Goal: Task Accomplishment & Management: Manage account settings

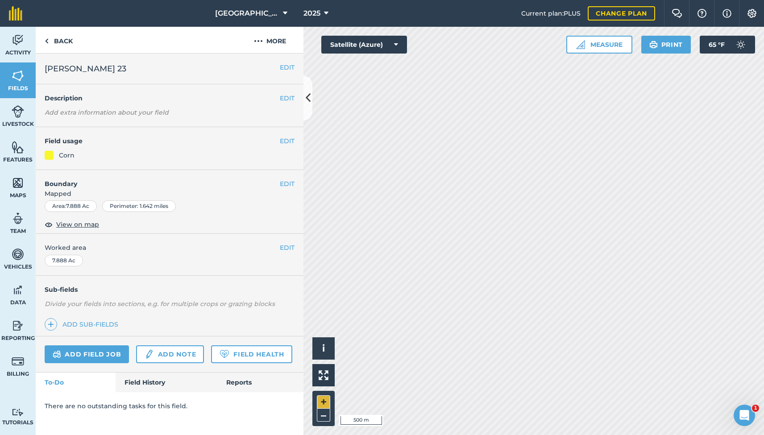
click at [324, 399] on button "+" at bounding box center [323, 402] width 13 height 13
click at [325, 403] on button "+" at bounding box center [323, 402] width 13 height 13
click at [321, 418] on button "–" at bounding box center [323, 415] width 13 height 13
click at [321, 403] on button "+" at bounding box center [323, 402] width 13 height 13
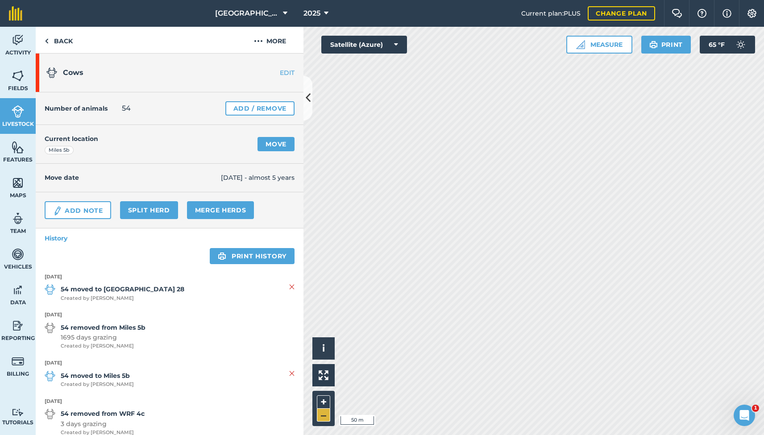
click at [325, 413] on button "–" at bounding box center [323, 415] width 13 height 13
click at [324, 402] on button "+" at bounding box center [323, 402] width 13 height 13
click at [326, 401] on button "+" at bounding box center [323, 402] width 13 height 13
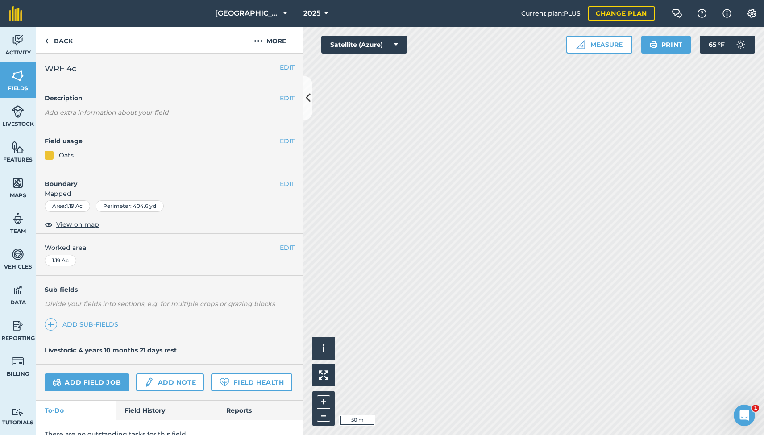
click at [150, 410] on link "Field History" at bounding box center [166, 411] width 101 height 20
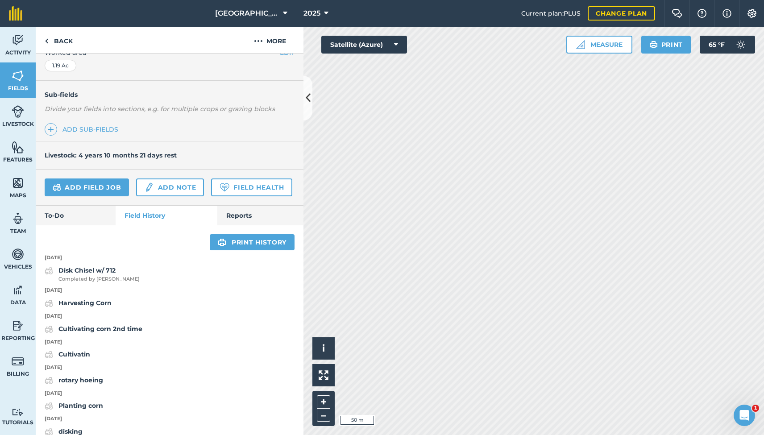
scroll to position [196, 0]
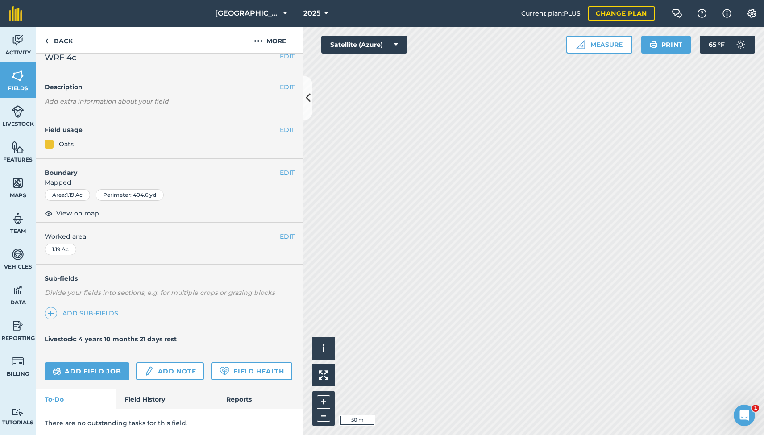
click at [143, 396] on link "Field History" at bounding box center [166, 400] width 101 height 20
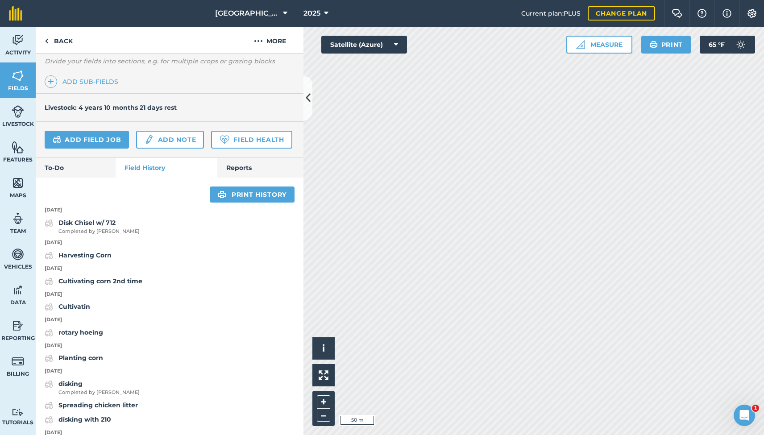
scroll to position [246, 0]
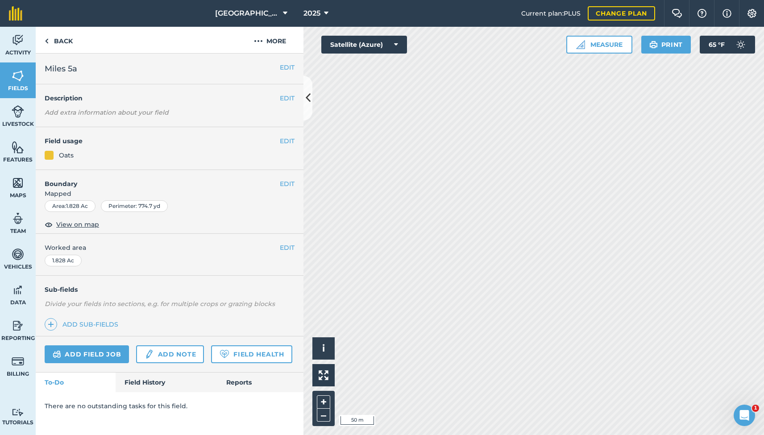
click at [146, 380] on link "Field History" at bounding box center [166, 383] width 101 height 20
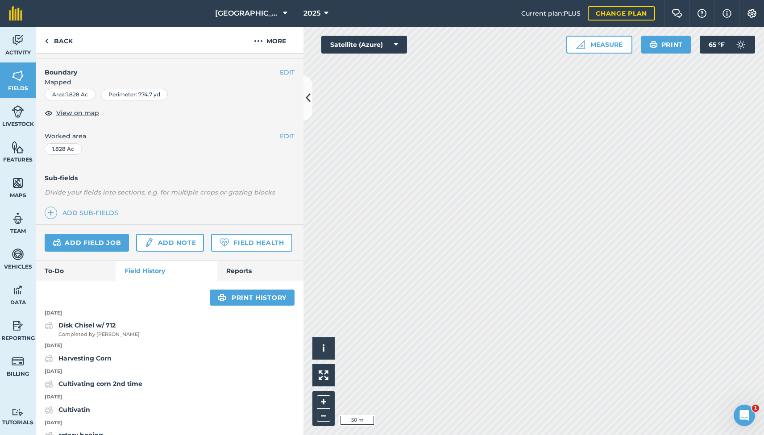
scroll to position [114, 0]
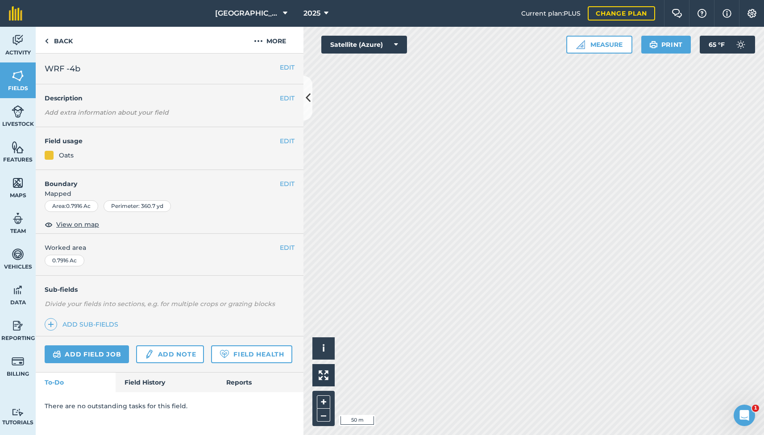
click at [164, 381] on link "Field History" at bounding box center [166, 383] width 101 height 20
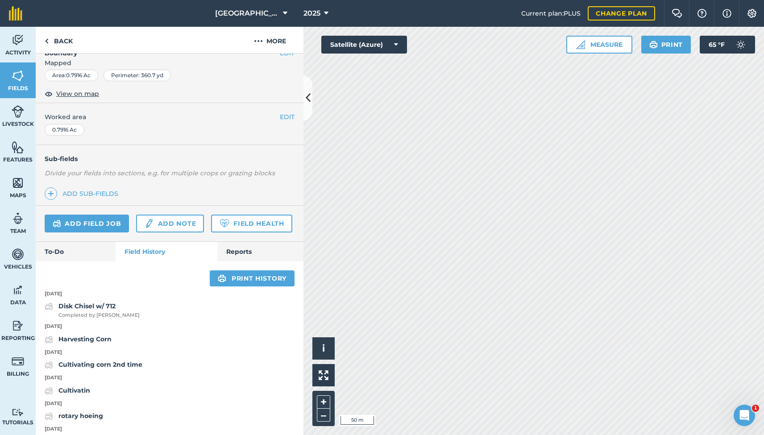
scroll to position [131, 0]
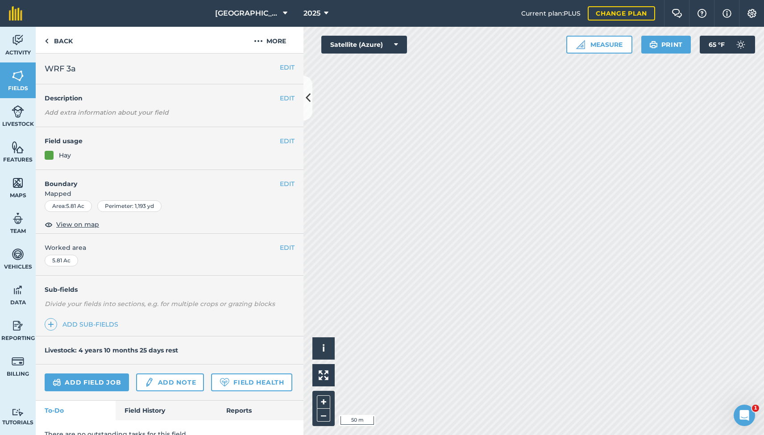
click at [146, 405] on link "Field History" at bounding box center [166, 411] width 101 height 20
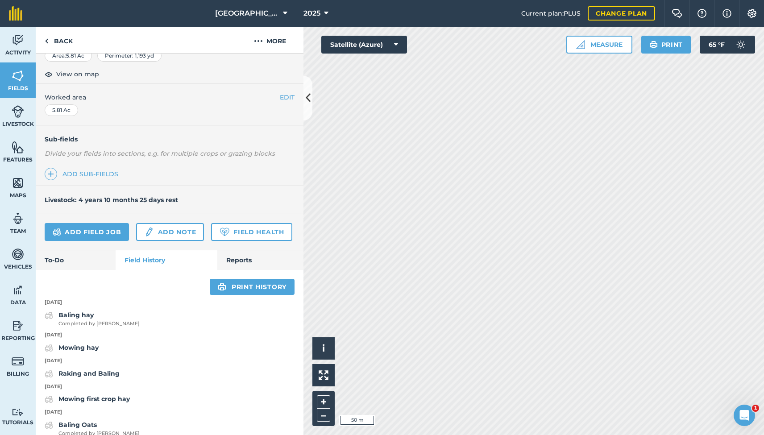
scroll to position [151, 0]
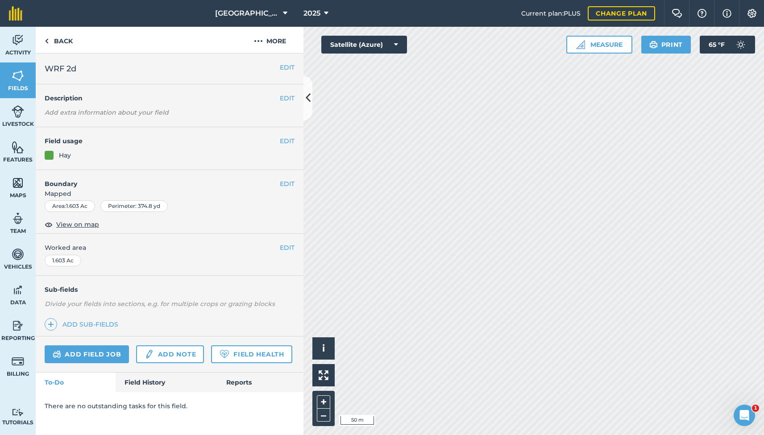
click at [148, 381] on link "Field History" at bounding box center [166, 383] width 101 height 20
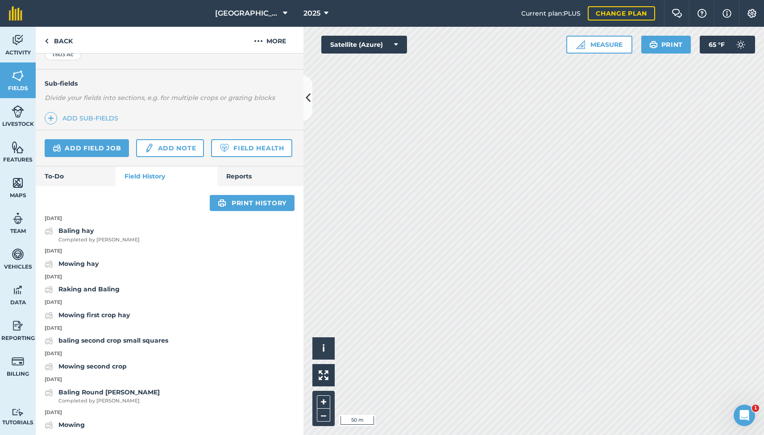
scroll to position [207, 0]
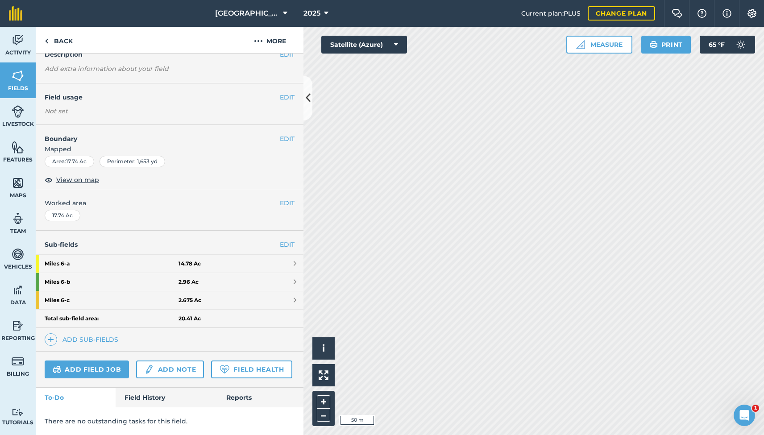
scroll to position [42, 0]
click at [158, 399] on link "Field History" at bounding box center [166, 399] width 101 height 20
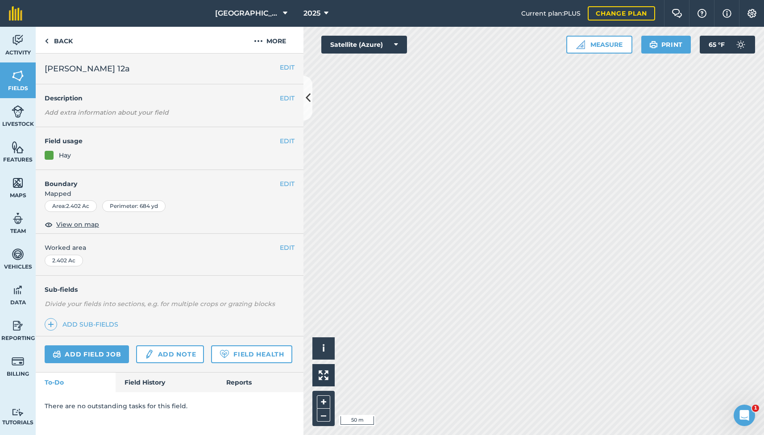
click at [143, 387] on link "Field History" at bounding box center [166, 383] width 101 height 20
click at [144, 382] on link "Field History" at bounding box center [166, 383] width 101 height 20
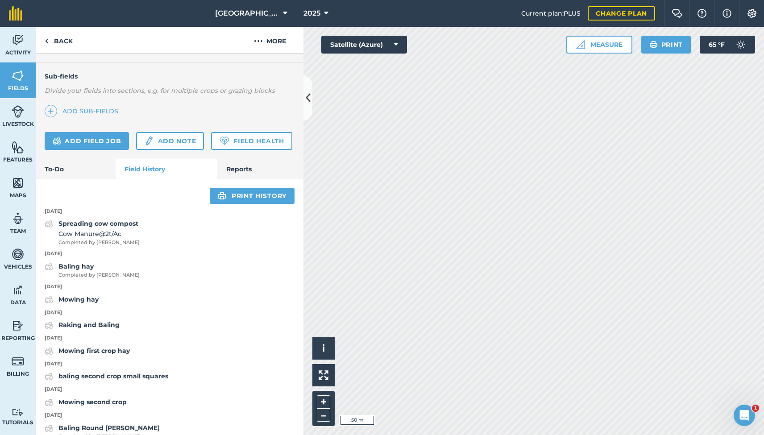
scroll to position [215, 0]
click at [293, 197] on div "Activity Fields Livestock Features Maps Team Vehicles Data Reporting Billing Tu…" at bounding box center [382, 231] width 764 height 409
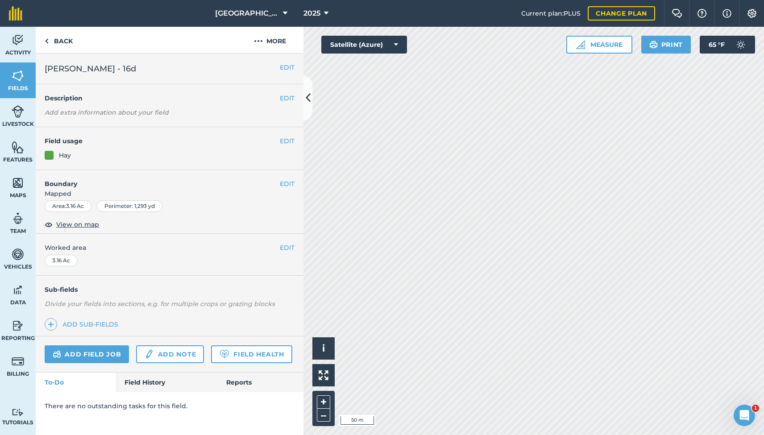
click at [156, 379] on link "Field History" at bounding box center [166, 383] width 101 height 20
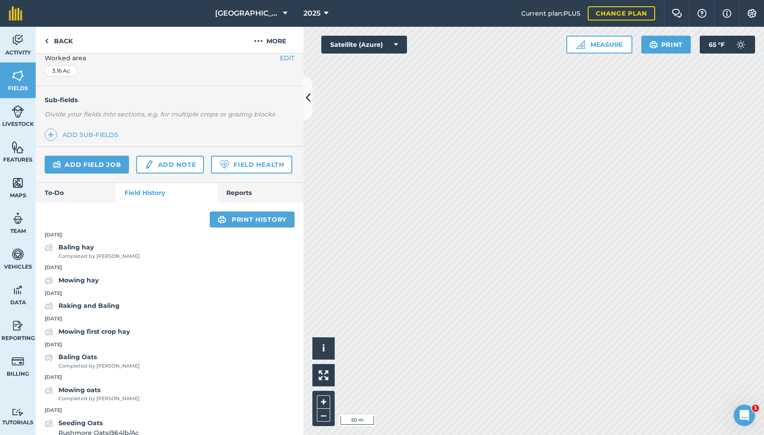
scroll to position [190, 0]
click at [322, 413] on button "–" at bounding box center [323, 415] width 13 height 13
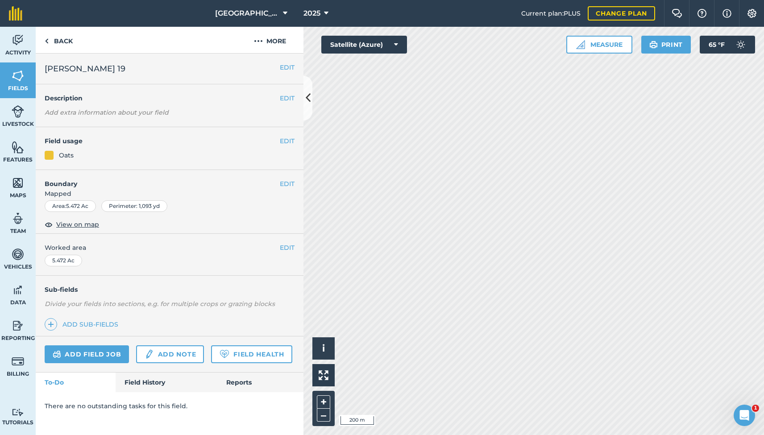
click at [141, 380] on link "Field History" at bounding box center [166, 383] width 101 height 20
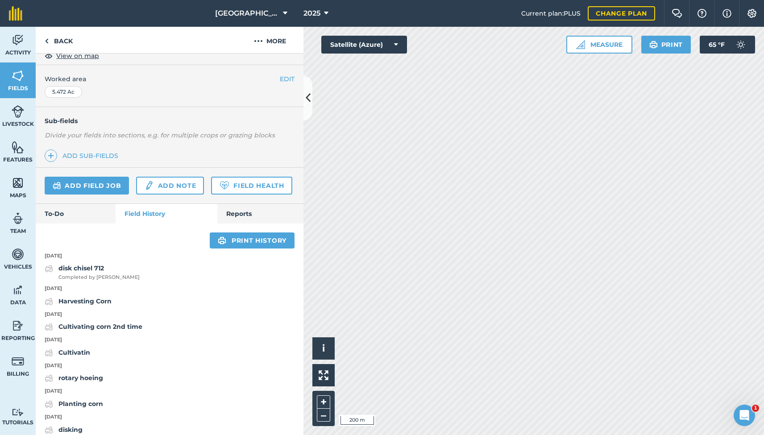
scroll to position [170, 0]
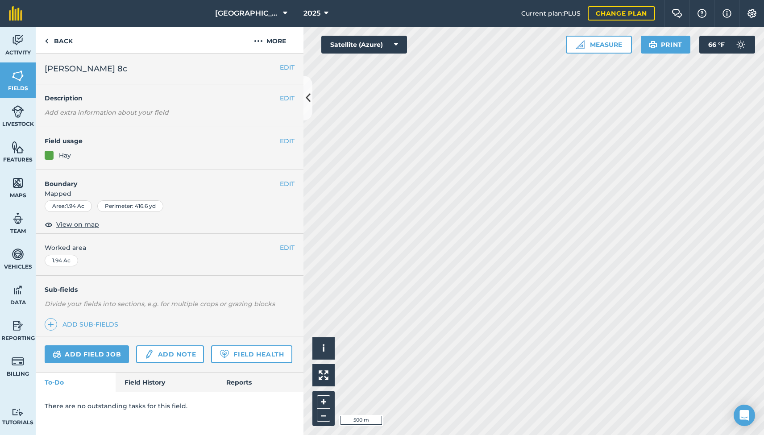
click at [144, 380] on link "Field History" at bounding box center [166, 383] width 101 height 20
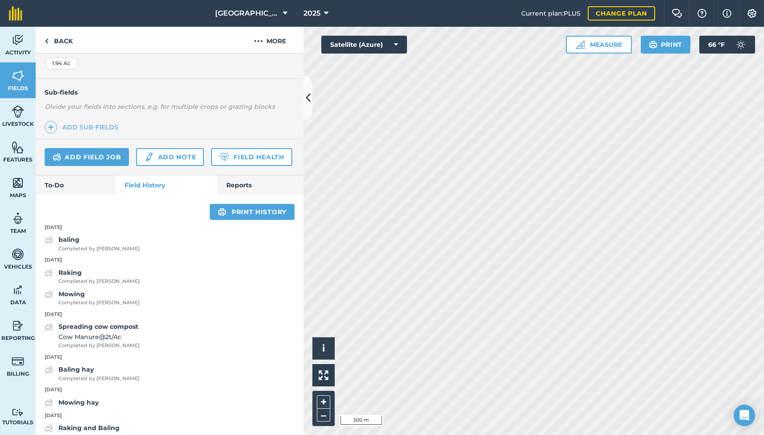
scroll to position [199, 0]
click at [322, 402] on button "+" at bounding box center [323, 402] width 13 height 13
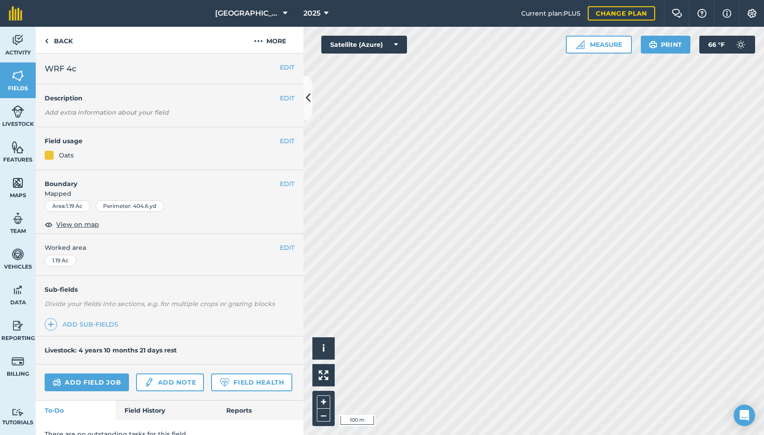
click at [150, 408] on link "Field History" at bounding box center [166, 411] width 101 height 20
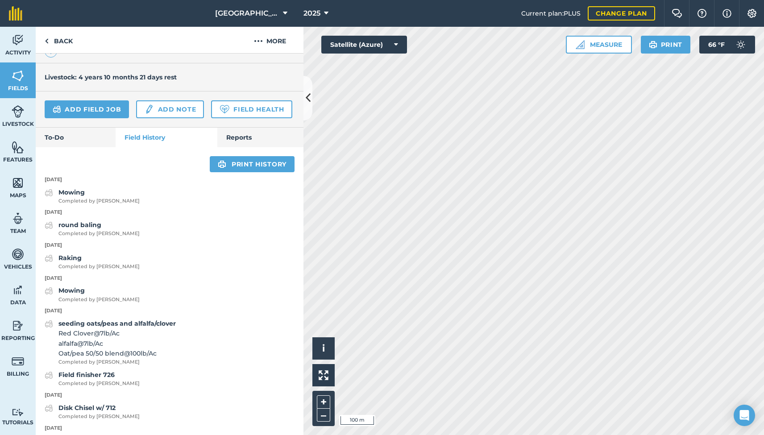
scroll to position [279, 0]
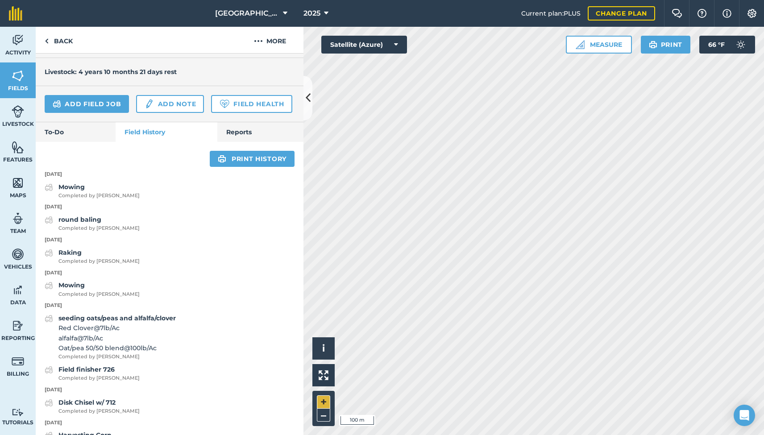
click at [323, 404] on button "+" at bounding box center [323, 402] width 13 height 13
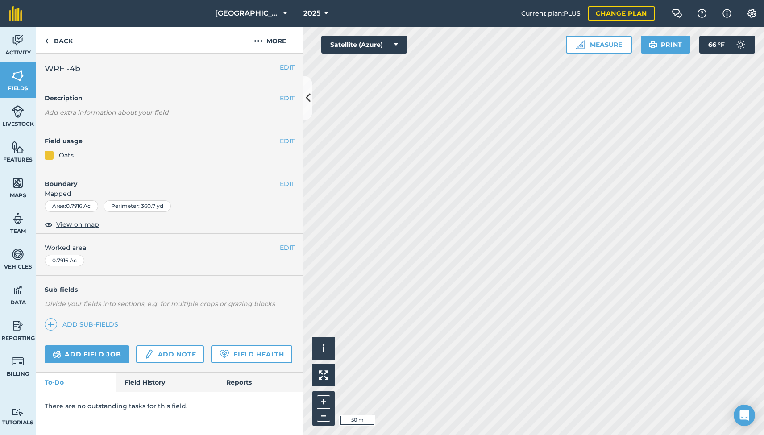
click at [158, 384] on link "Field History" at bounding box center [166, 383] width 101 height 20
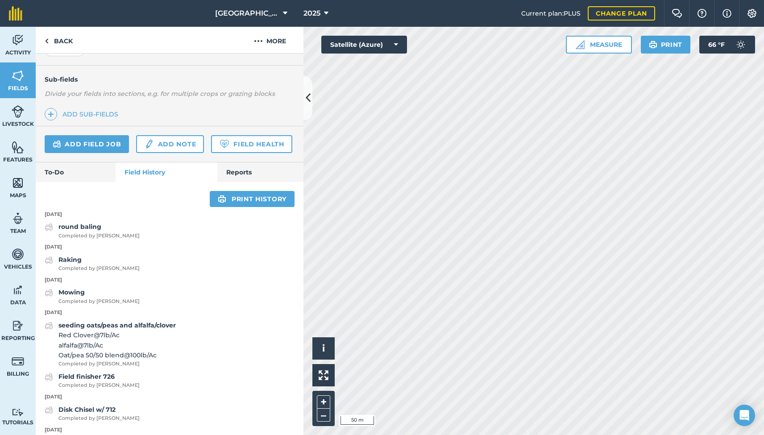
scroll to position [213, 0]
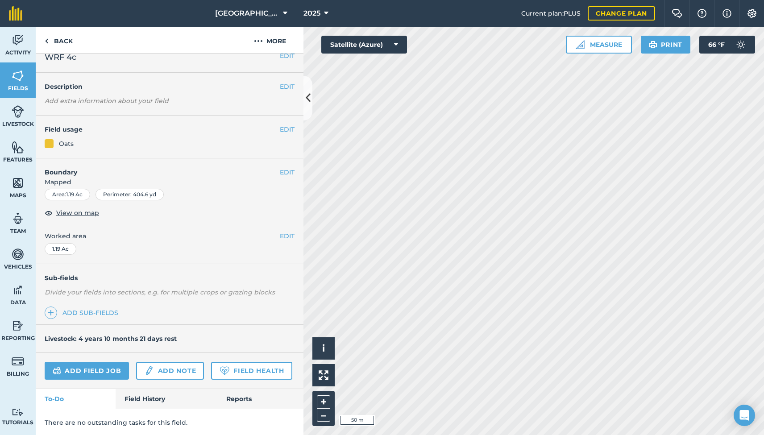
scroll to position [11, 0]
click at [153, 395] on link "Field History" at bounding box center [166, 400] width 101 height 20
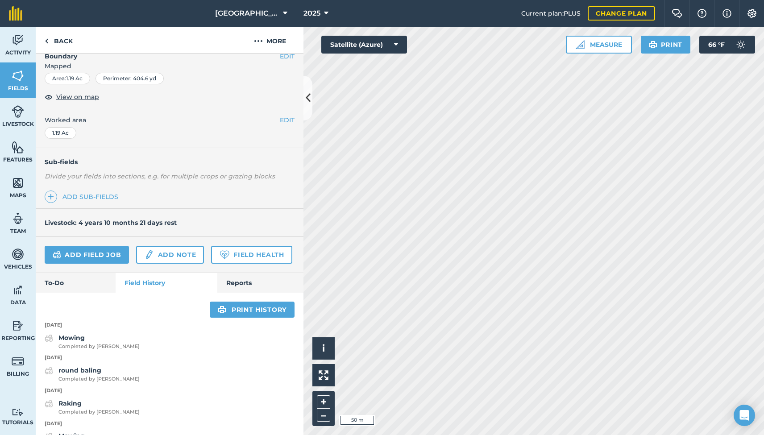
scroll to position [129, 0]
click at [92, 334] on div "Mowing Completed by Andrew M" at bounding box center [98, 341] width 81 height 18
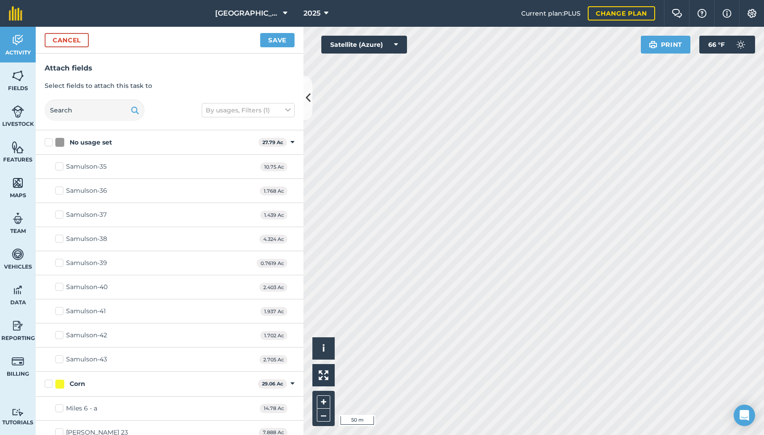
checkbox input "true"
click at [288, 38] on button "Save" at bounding box center [277, 40] width 34 height 14
checkbox input "false"
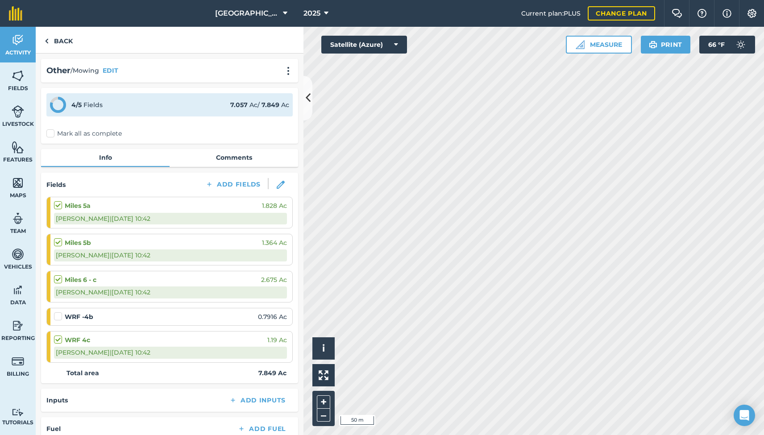
click at [59, 312] on label at bounding box center [59, 312] width 11 height 0
click at [59, 315] on input "checkbox" at bounding box center [57, 315] width 6 height 6
checkbox input "false"
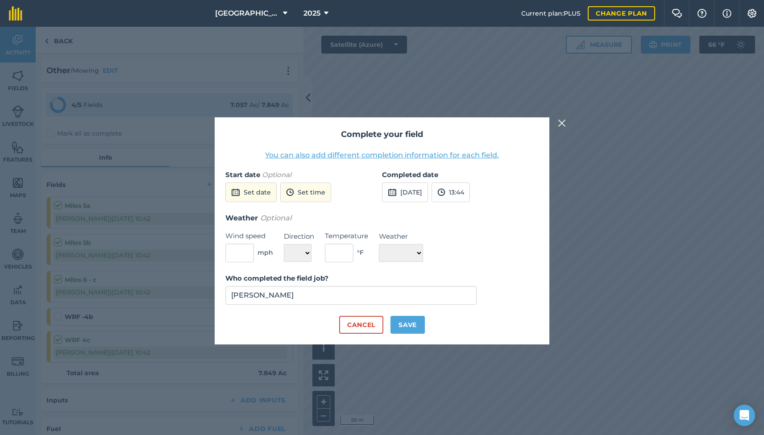
click at [411, 190] on button "25th Aug 2025" at bounding box center [405, 193] width 46 height 20
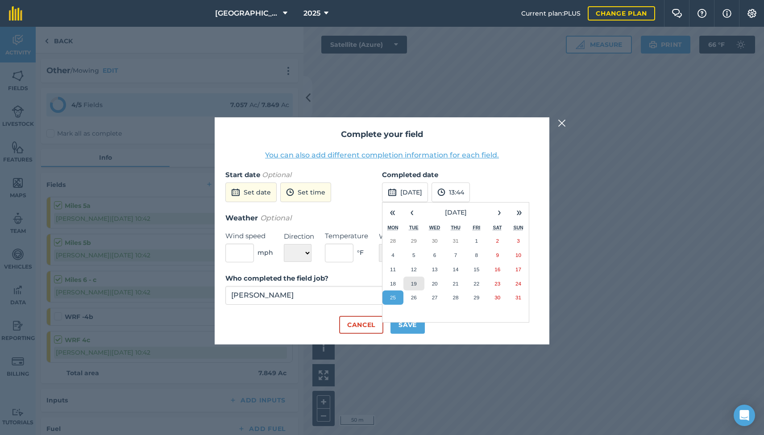
click at [413, 281] on abbr "19" at bounding box center [414, 284] width 6 height 6
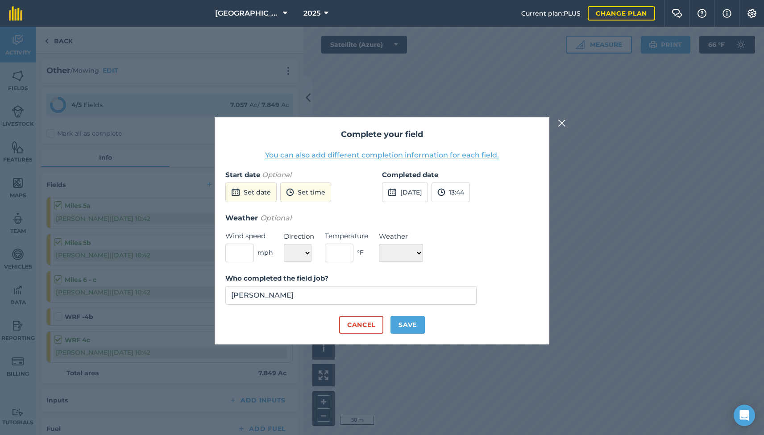
click at [400, 322] on button "Save" at bounding box center [408, 325] width 34 height 18
checkbox input "true"
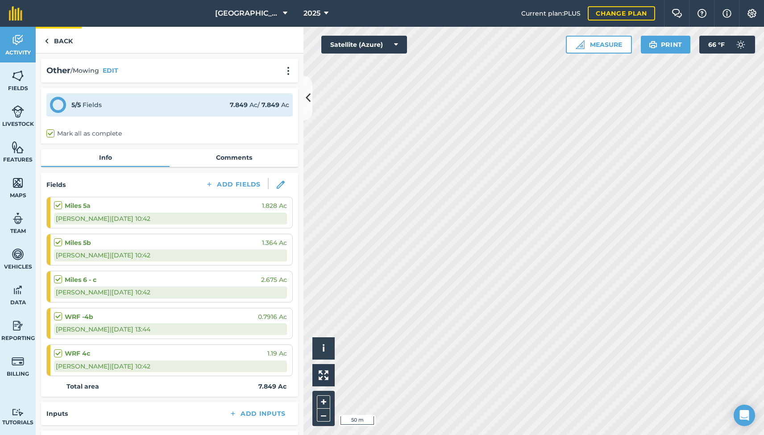
click at [65, 42] on link "Back" at bounding box center [59, 40] width 46 height 26
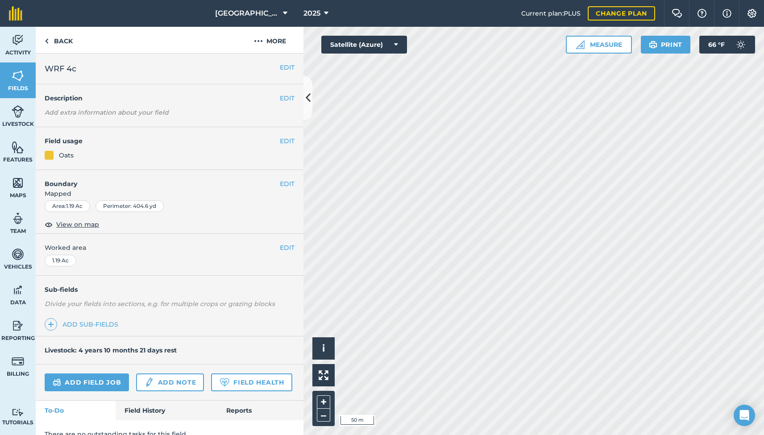
click at [149, 411] on link "Field History" at bounding box center [166, 411] width 101 height 20
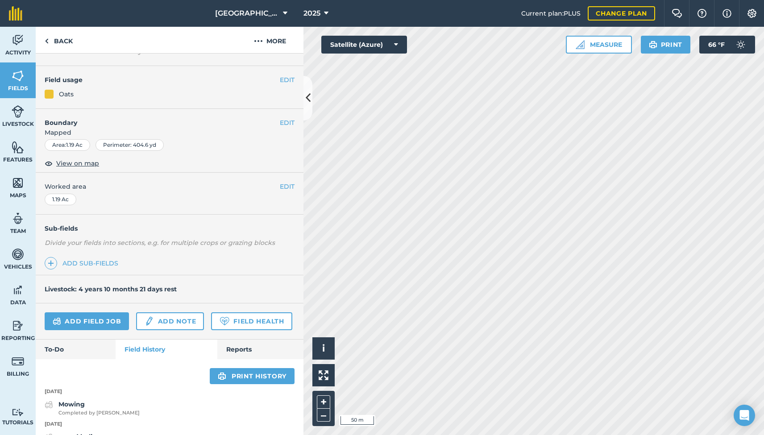
scroll to position [71, 0]
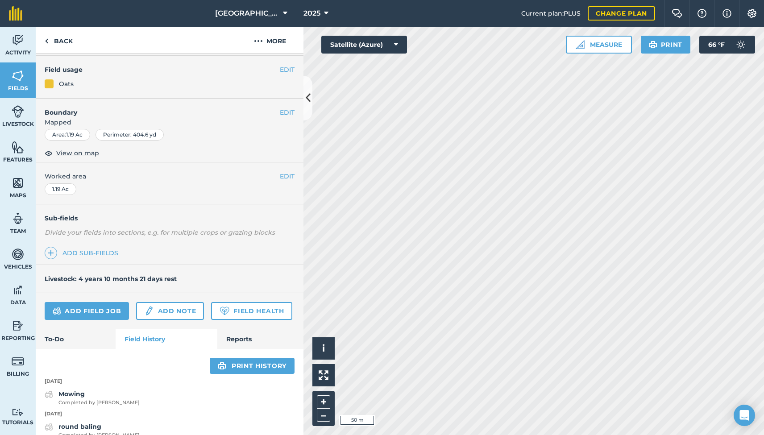
click at [85, 307] on link "Add field job" at bounding box center [87, 311] width 84 height 18
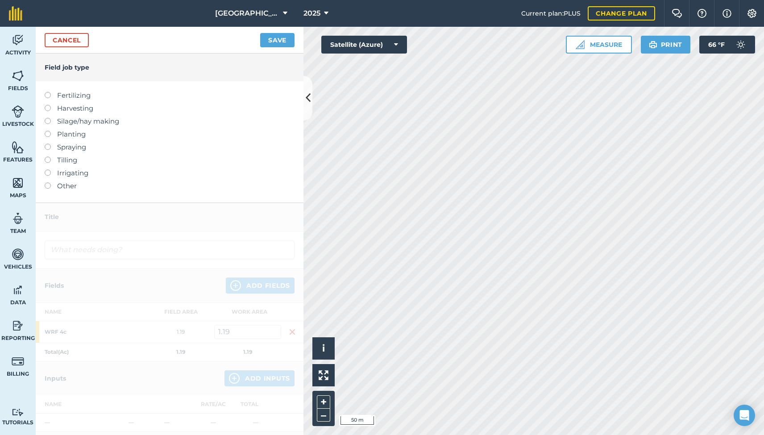
click at [47, 183] on label at bounding box center [51, 183] width 13 height 0
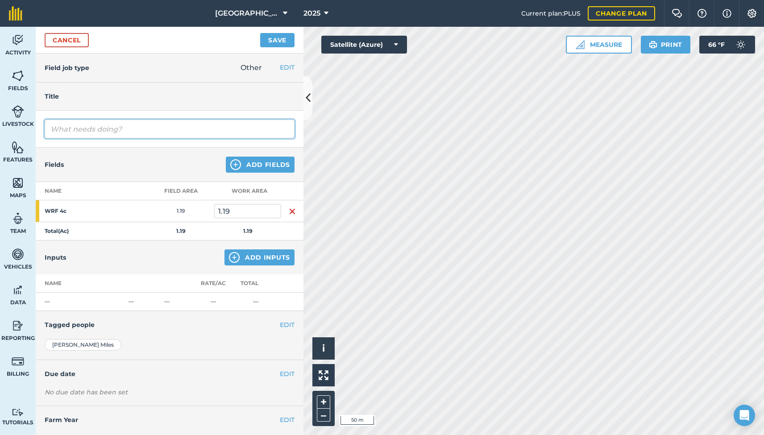
click at [113, 130] on input "text" at bounding box center [170, 129] width 250 height 19
type input "raking"
click at [266, 163] on button "Add Fields" at bounding box center [260, 165] width 69 height 16
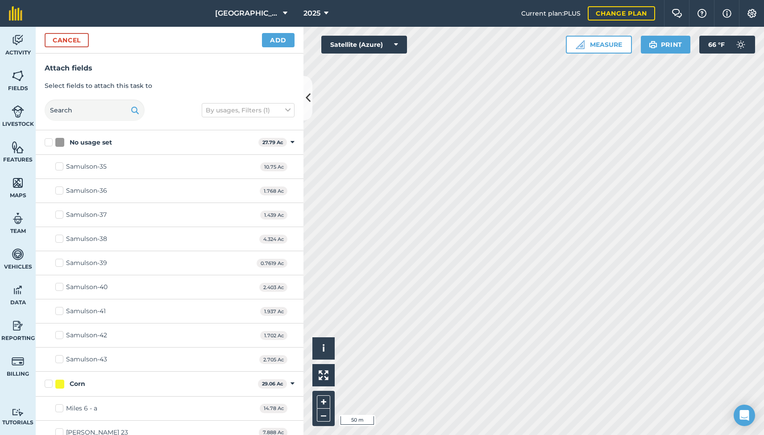
checkbox input "true"
click at [275, 38] on button "Add" at bounding box center [278, 40] width 33 height 14
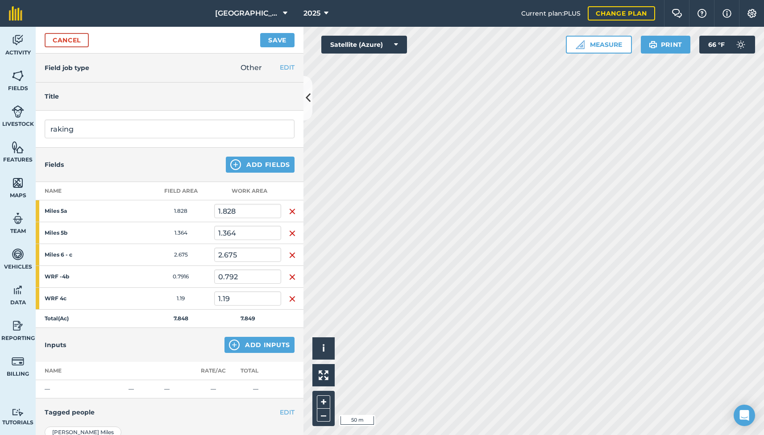
click at [282, 41] on button "Save" at bounding box center [277, 40] width 34 height 14
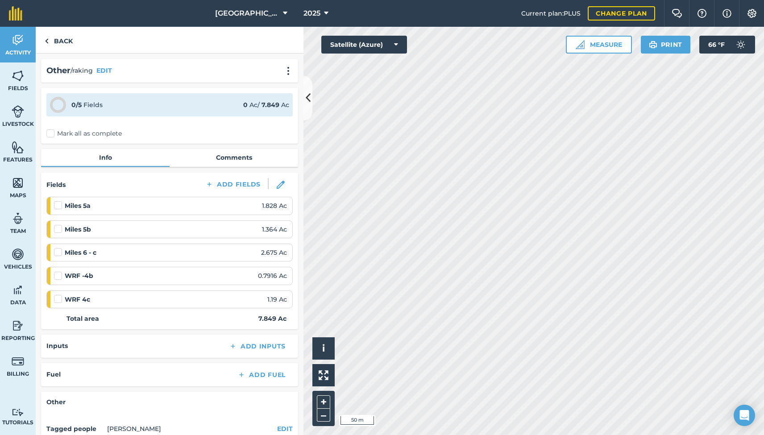
click at [50, 132] on label "Mark all as complete" at bounding box center [83, 133] width 75 height 9
click at [50, 132] on input "Mark all as complete" at bounding box center [49, 132] width 6 height 6
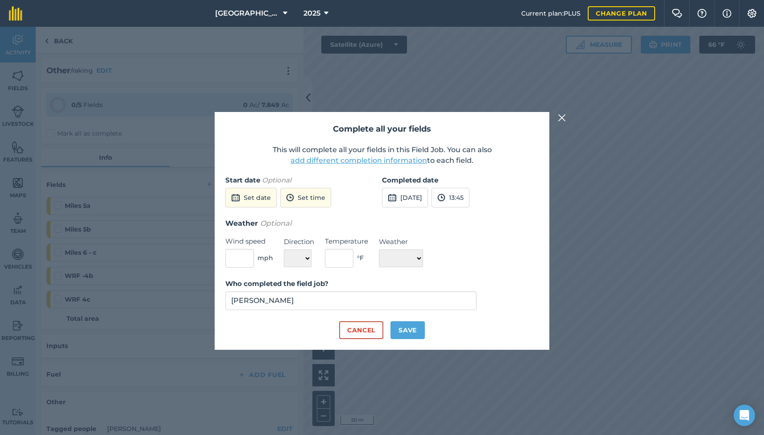
click at [410, 197] on button "25th Aug 2025" at bounding box center [405, 198] width 46 height 20
click at [519, 287] on abbr "24" at bounding box center [519, 289] width 6 height 6
click at [413, 333] on button "Save" at bounding box center [408, 331] width 34 height 18
checkbox input "true"
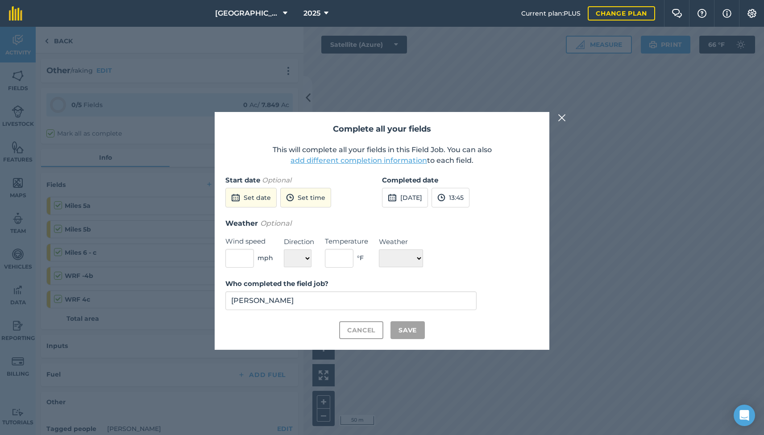
checkbox input "true"
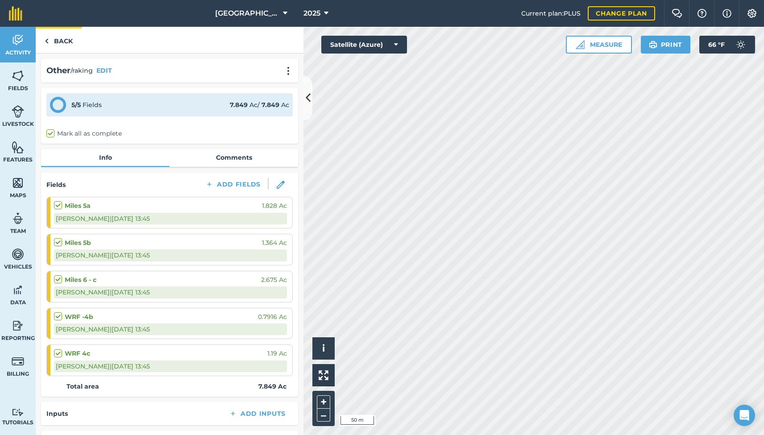
click at [66, 40] on link "Back" at bounding box center [59, 40] width 46 height 26
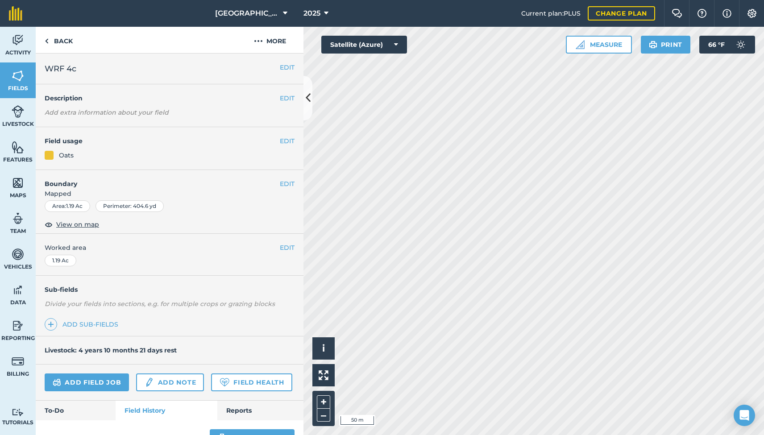
click at [146, 415] on link "Field History" at bounding box center [166, 411] width 101 height 20
click at [148, 406] on link "Field History" at bounding box center [166, 411] width 101 height 20
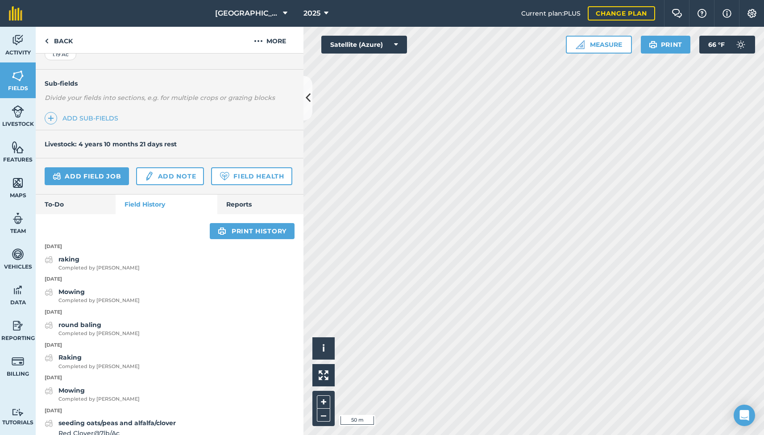
scroll to position [201, 0]
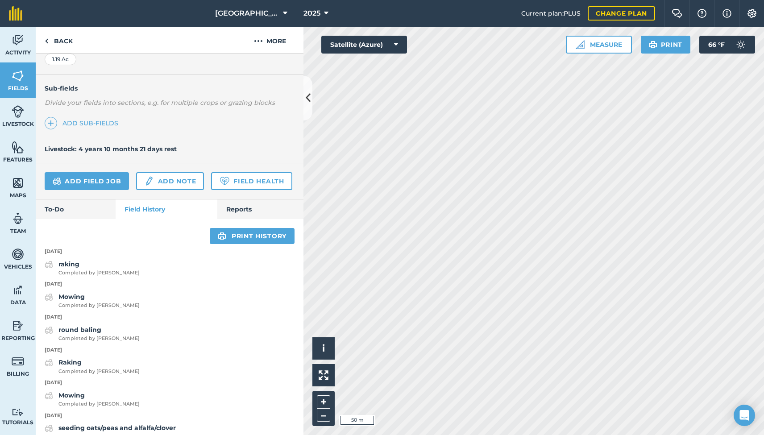
click at [87, 180] on link "Add field job" at bounding box center [87, 181] width 84 height 18
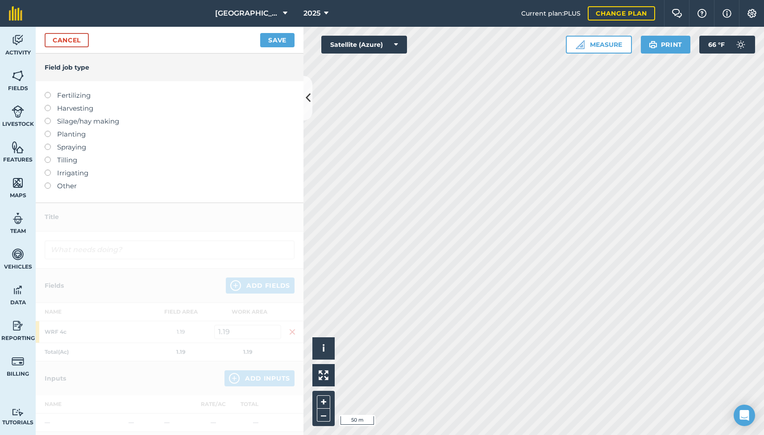
click at [49, 183] on label at bounding box center [51, 183] width 13 height 0
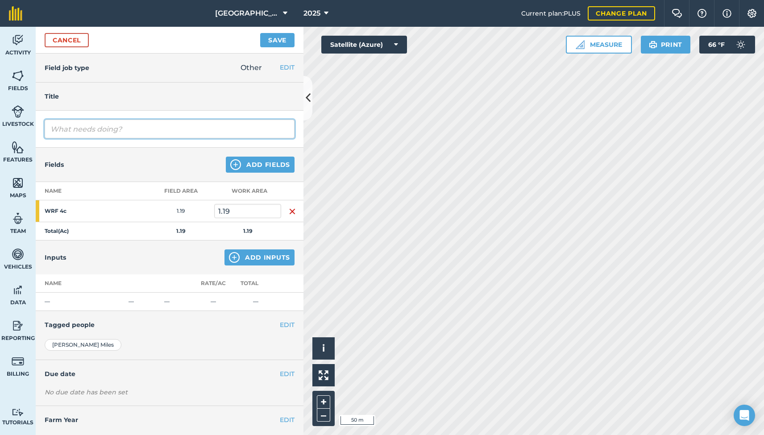
click at [102, 129] on input "text" at bounding box center [170, 129] width 250 height 19
type input "Round baling"
click at [255, 166] on button "Add Fields" at bounding box center [260, 165] width 69 height 16
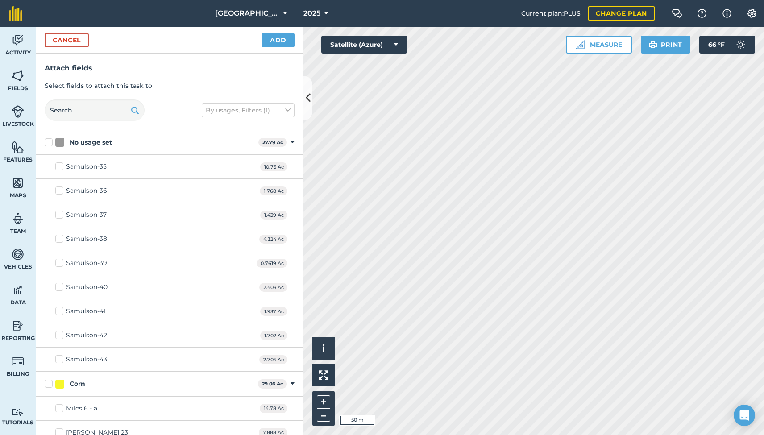
checkbox input "true"
click at [271, 38] on button "Add" at bounding box center [278, 40] width 33 height 14
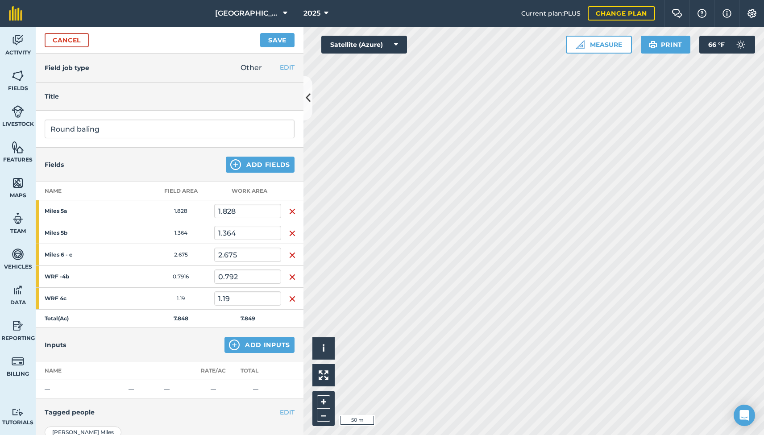
click at [276, 39] on button "Save" at bounding box center [277, 40] width 34 height 14
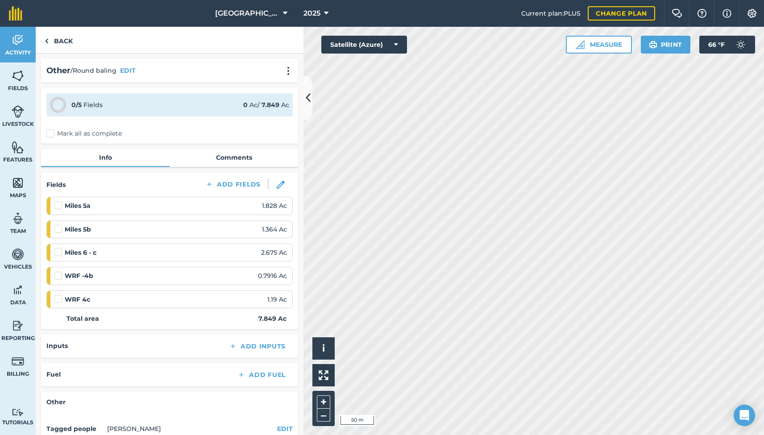
click at [51, 134] on label "Mark all as complete" at bounding box center [83, 133] width 75 height 9
click at [51, 134] on input "Mark all as complete" at bounding box center [49, 132] width 6 height 6
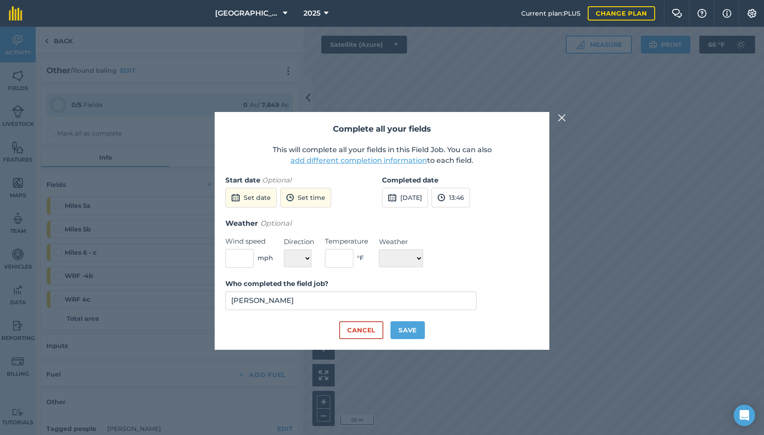
click at [402, 202] on button "25th Aug 2025" at bounding box center [405, 198] width 46 height 20
click at [515, 283] on button "24" at bounding box center [518, 289] width 21 height 14
click at [412, 332] on button "Save" at bounding box center [408, 331] width 34 height 18
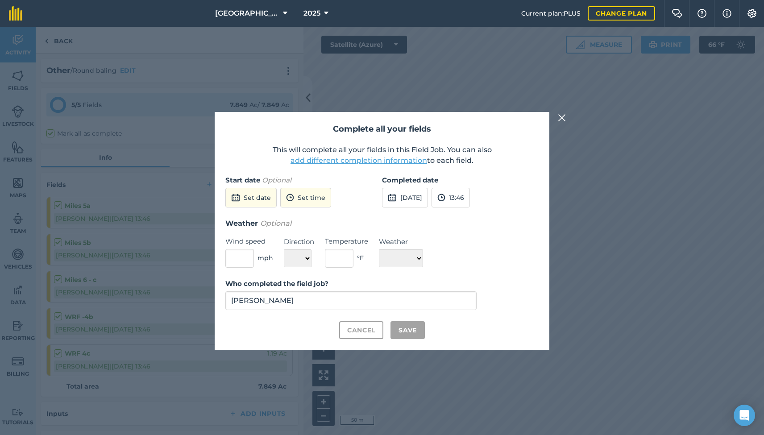
checkbox input "true"
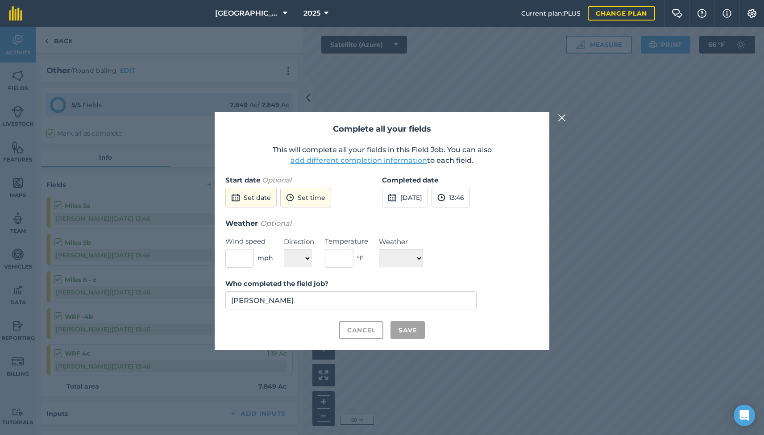
checkbox input "true"
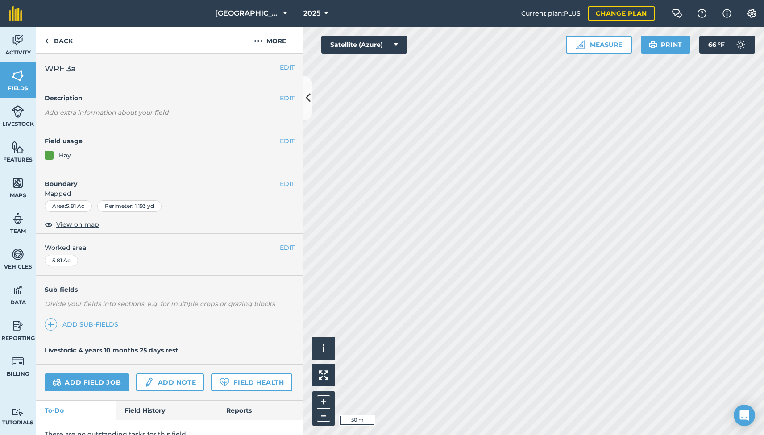
click at [157, 407] on link "Field History" at bounding box center [166, 411] width 101 height 20
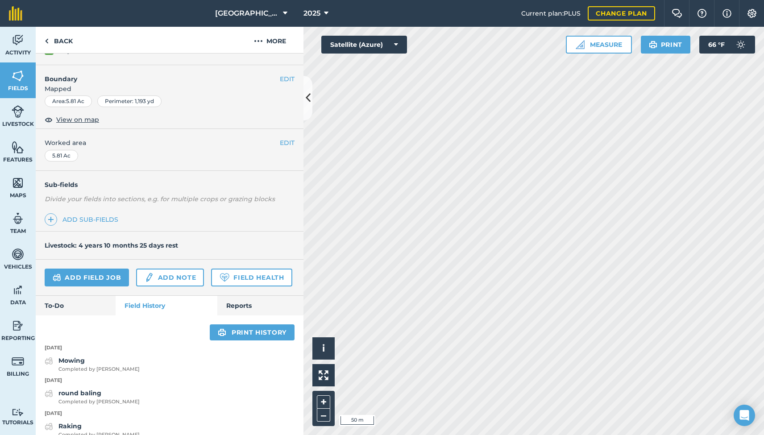
scroll to position [93, 0]
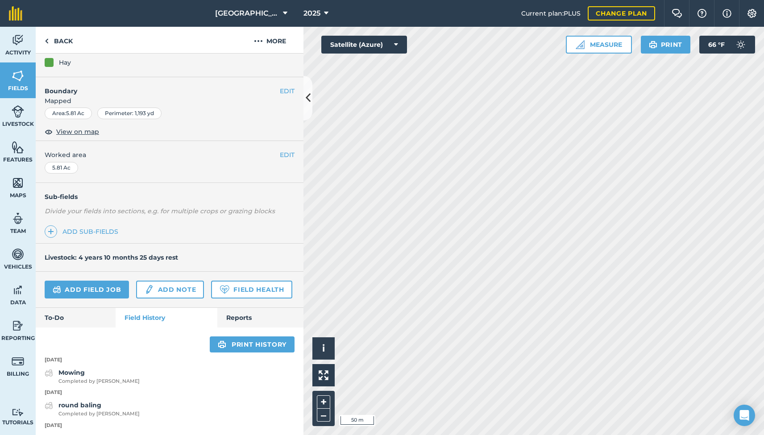
click at [81, 286] on link "Add field job" at bounding box center [87, 290] width 84 height 18
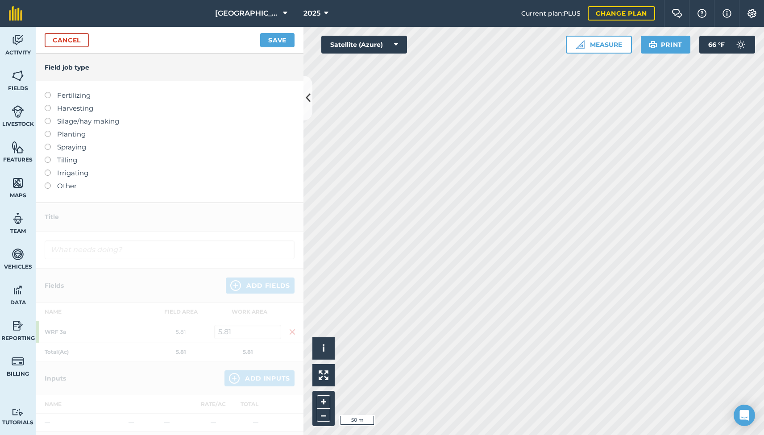
click at [47, 183] on label at bounding box center [51, 183] width 13 height 0
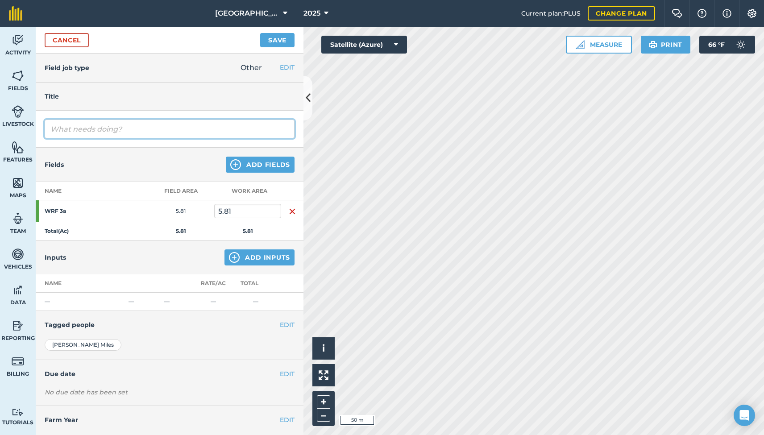
click at [65, 132] on input "text" at bounding box center [170, 129] width 250 height 19
type input "raking"
click at [260, 166] on button "Add Fields" at bounding box center [260, 165] width 69 height 16
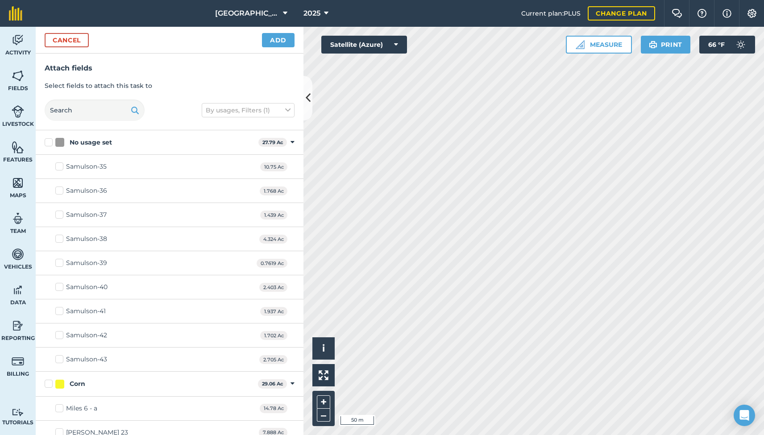
checkbox input "true"
click at [275, 44] on button "Add" at bounding box center [278, 40] width 33 height 14
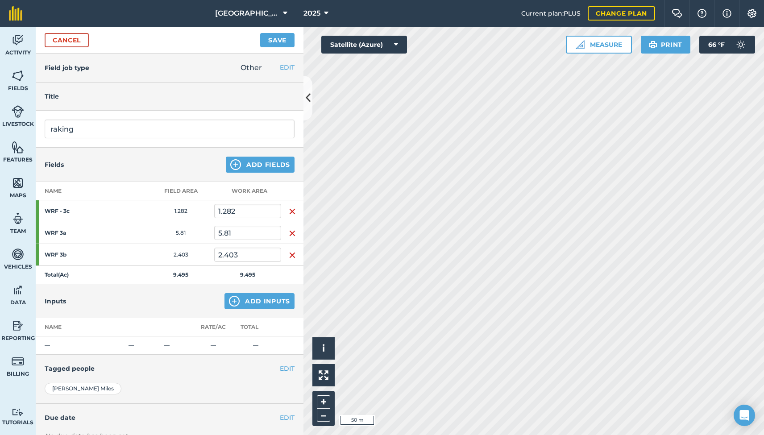
click at [273, 37] on button "Save" at bounding box center [277, 40] width 34 height 14
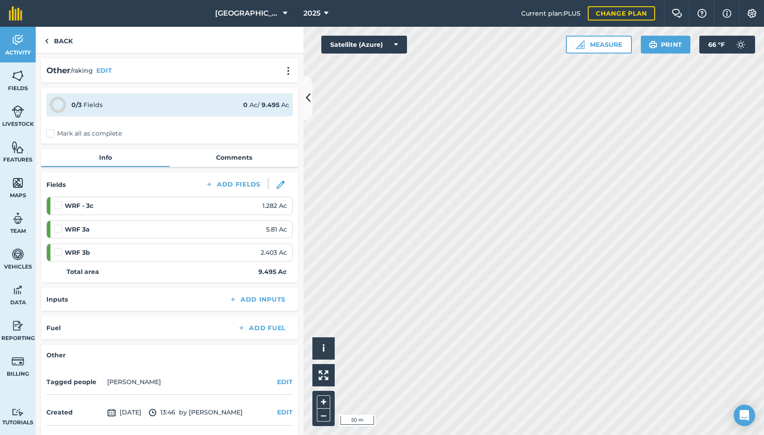
click at [51, 133] on label "Mark all as complete" at bounding box center [83, 133] width 75 height 9
click at [51, 133] on input "Mark all as complete" at bounding box center [49, 132] width 6 height 6
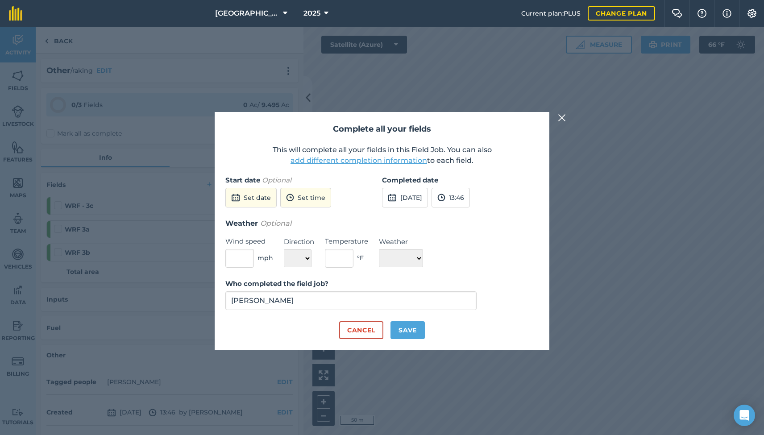
click at [411, 328] on button "Save" at bounding box center [408, 331] width 34 height 18
checkbox input "true"
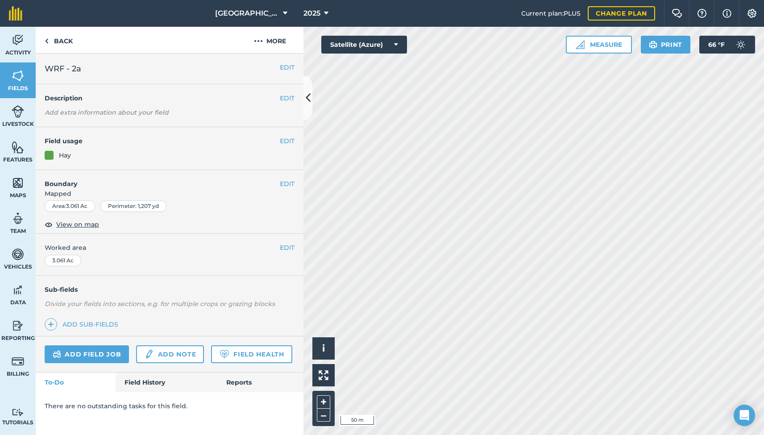
click at [134, 381] on link "Field History" at bounding box center [166, 383] width 101 height 20
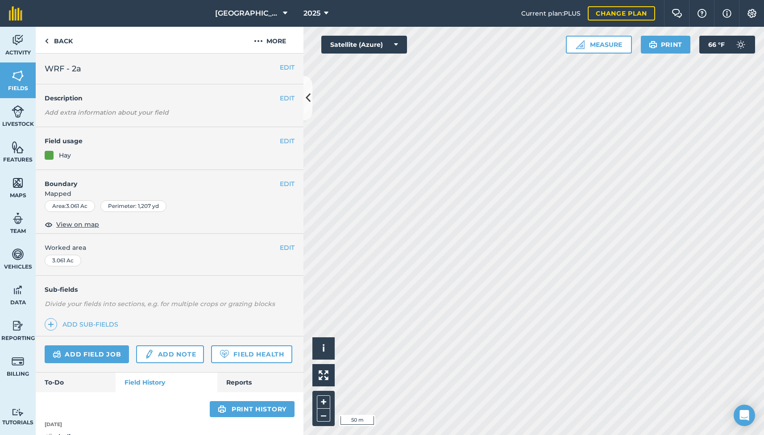
click at [90, 353] on link "Add field job" at bounding box center [87, 355] width 84 height 18
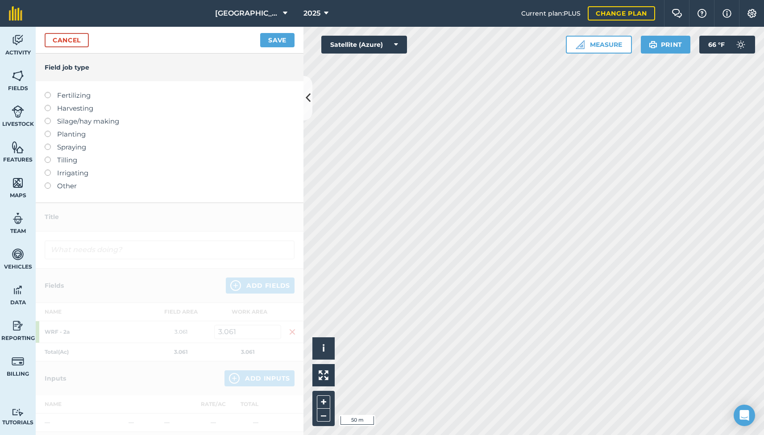
click at [45, 183] on label at bounding box center [51, 183] width 13 height 0
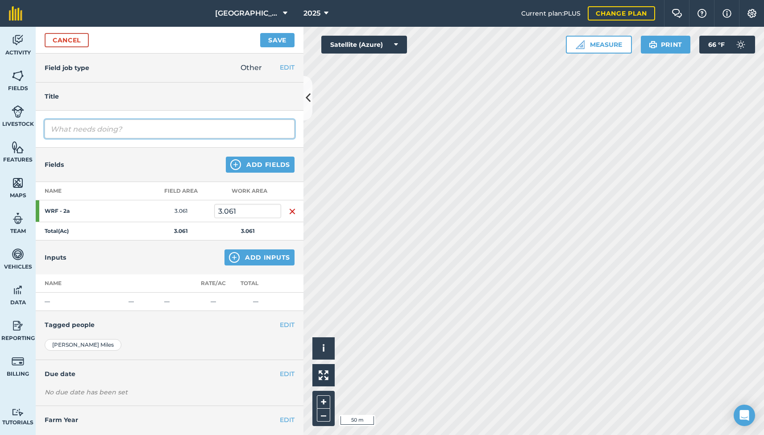
click at [84, 131] on input "text" at bounding box center [170, 129] width 250 height 19
type input "Mowing"
click at [252, 166] on button "Add Fields" at bounding box center [260, 165] width 69 height 16
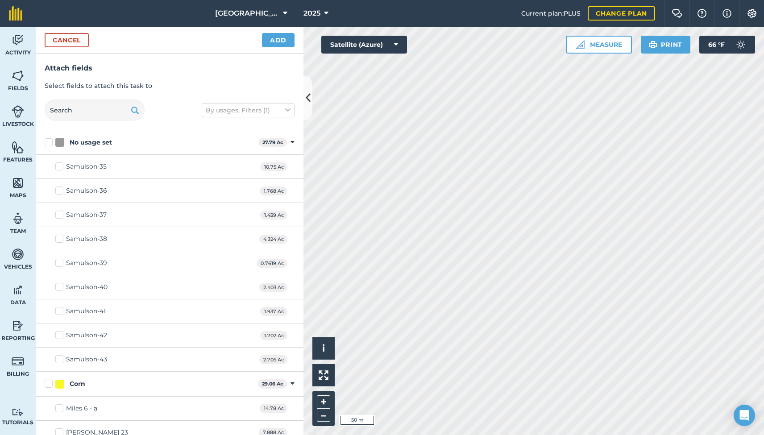
checkbox input "true"
click at [273, 36] on button "Add" at bounding box center [278, 40] width 33 height 14
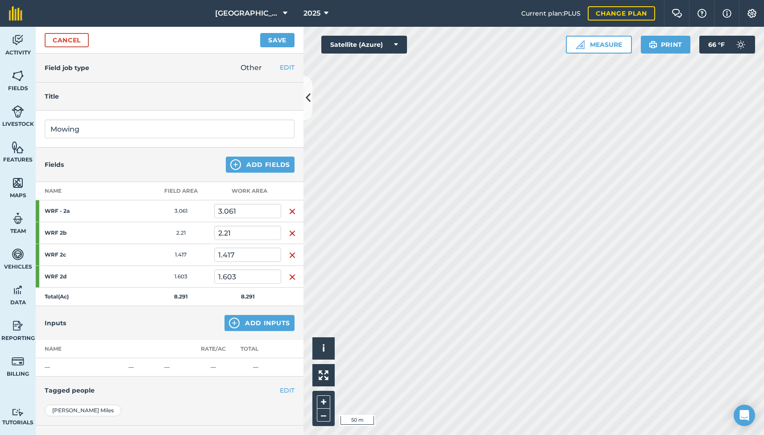
click at [275, 40] on button "Save" at bounding box center [277, 40] width 34 height 14
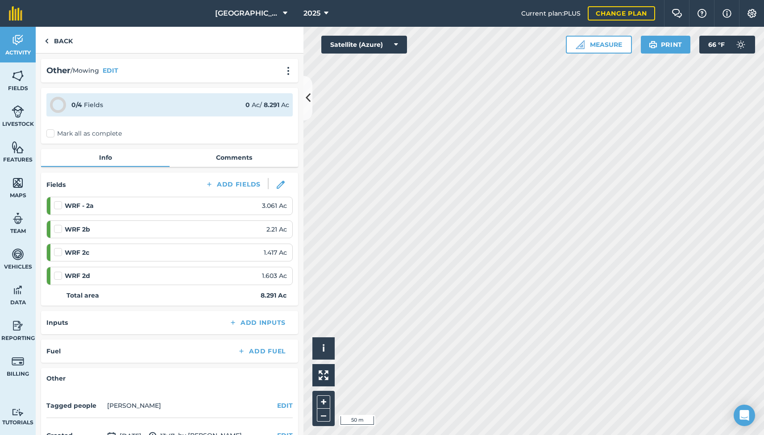
click at [51, 131] on label "Mark all as complete" at bounding box center [83, 133] width 75 height 9
click at [51, 131] on input "Mark all as complete" at bounding box center [49, 132] width 6 height 6
checkbox input "false"
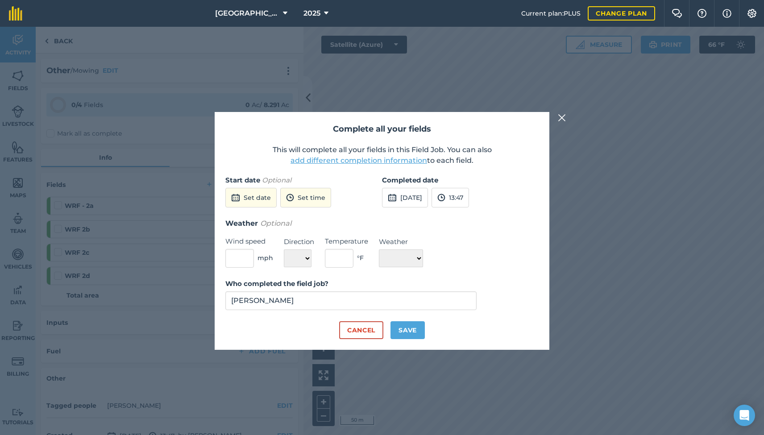
click at [414, 197] on button "25th Aug 2025" at bounding box center [405, 198] width 46 height 20
click at [361, 333] on button "Cancel" at bounding box center [361, 331] width 44 height 18
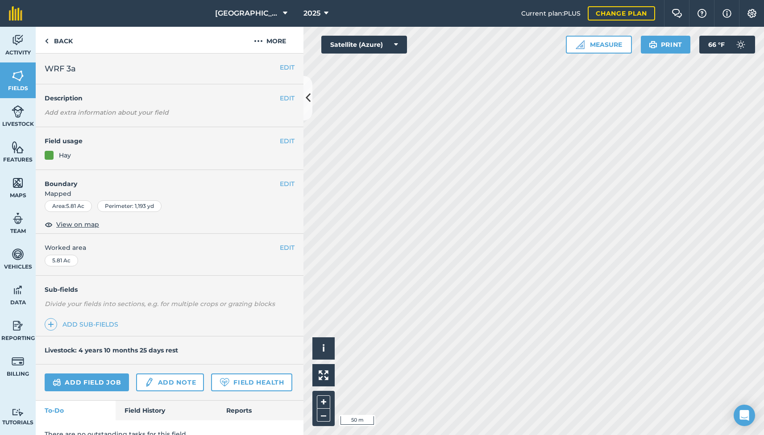
click at [151, 412] on link "Field History" at bounding box center [166, 411] width 101 height 20
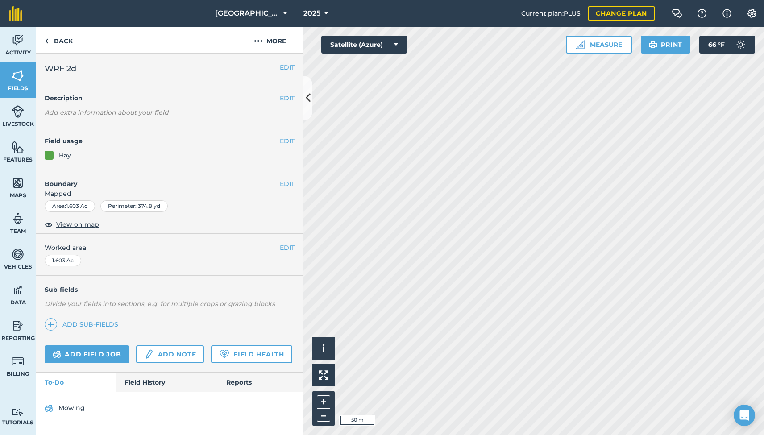
click at [71, 405] on link "Mowing" at bounding box center [170, 408] width 250 height 14
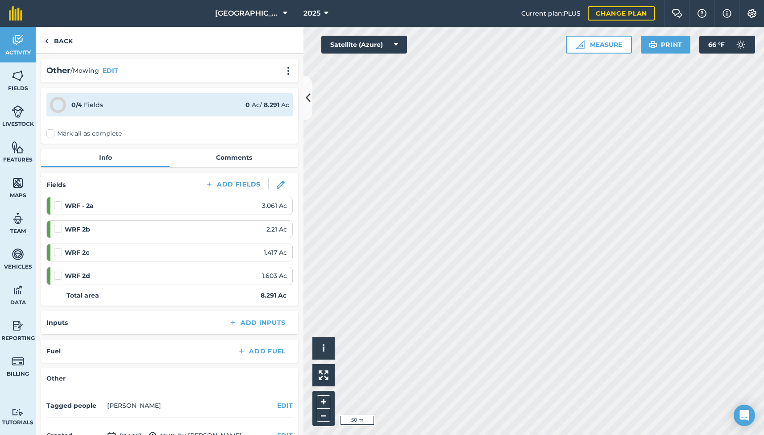
click at [54, 134] on label "Mark all as complete" at bounding box center [83, 133] width 75 height 9
click at [52, 134] on input "Mark all as complete" at bounding box center [49, 132] width 6 height 6
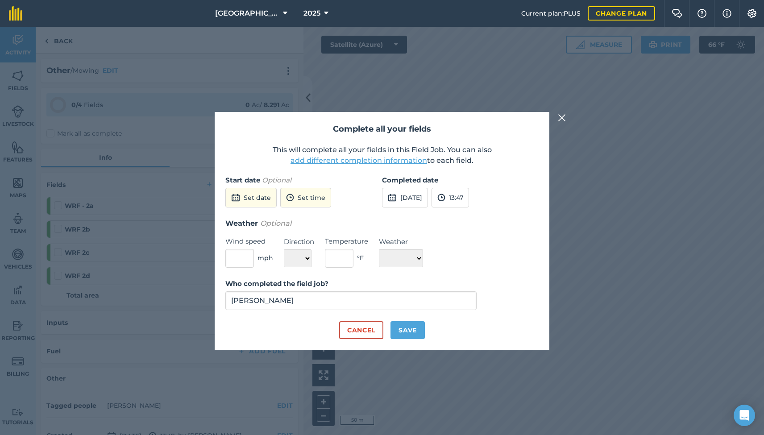
click at [410, 201] on button "25th Aug 2025" at bounding box center [405, 198] width 46 height 20
click at [460, 290] on button "21" at bounding box center [456, 289] width 21 height 14
click at [406, 328] on button "Save" at bounding box center [408, 331] width 34 height 18
checkbox input "true"
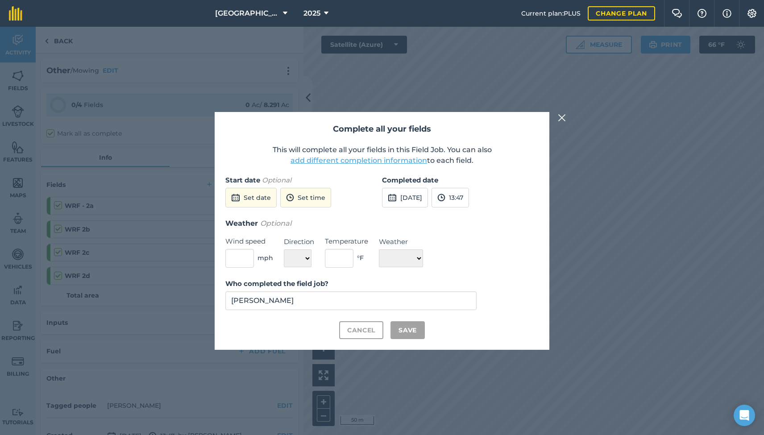
checkbox input "true"
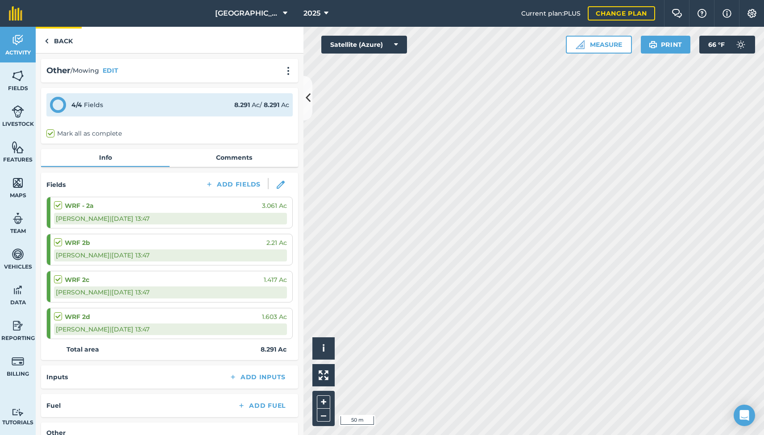
click at [59, 41] on link "Back" at bounding box center [59, 40] width 46 height 26
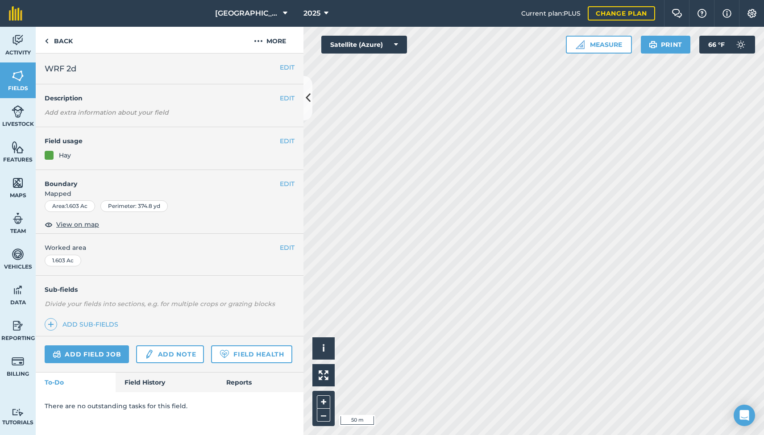
click at [161, 379] on link "Field History" at bounding box center [166, 383] width 101 height 20
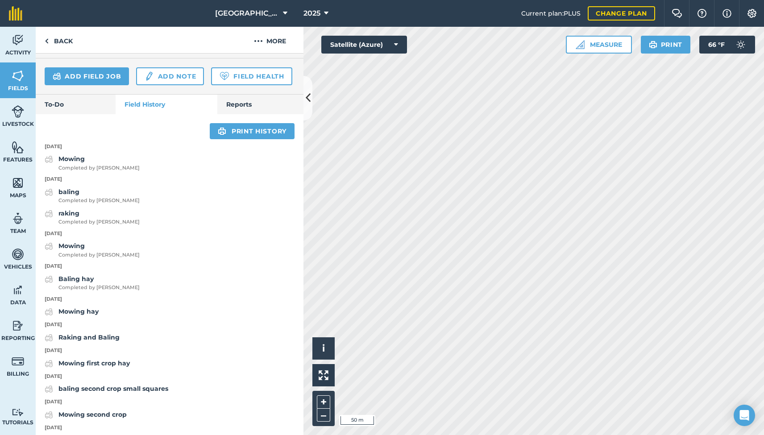
scroll to position [301, 0]
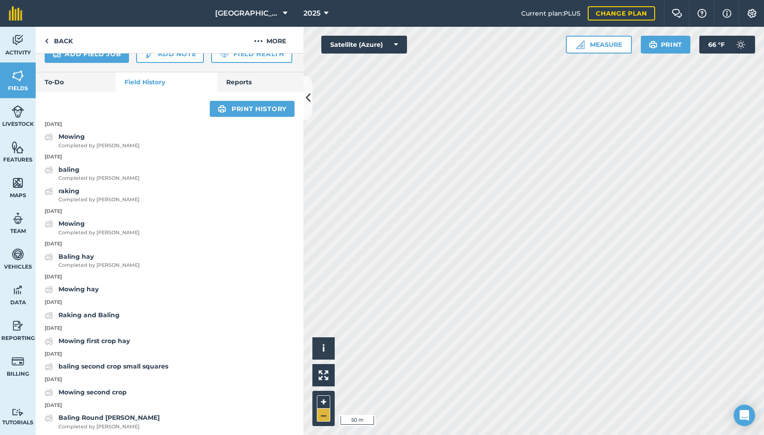
click at [328, 415] on button "–" at bounding box center [323, 415] width 13 height 13
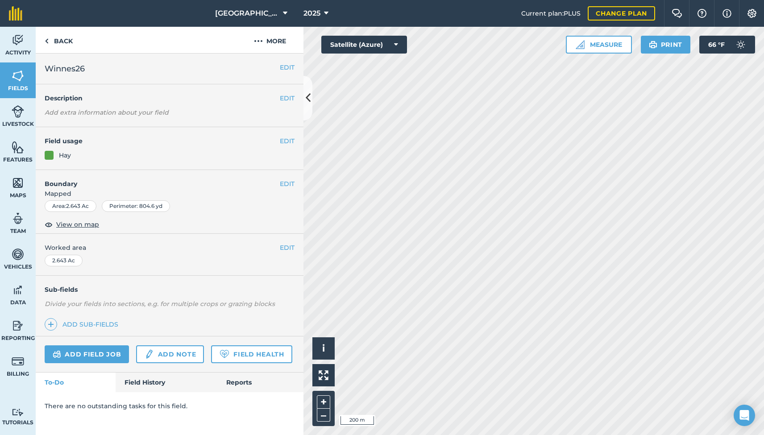
click at [143, 386] on link "Field History" at bounding box center [166, 383] width 101 height 20
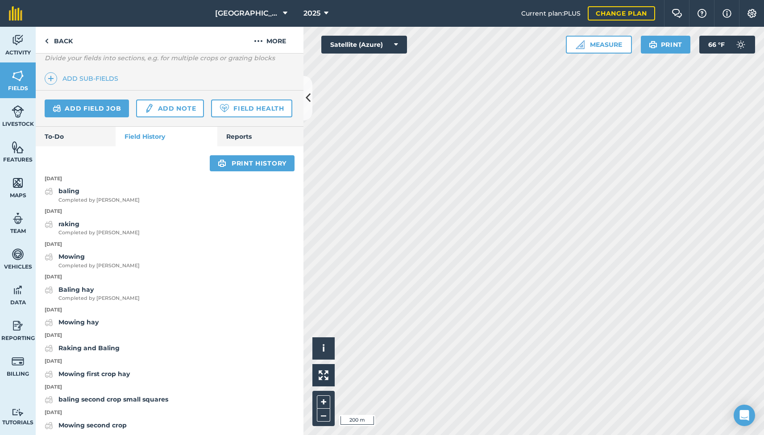
scroll to position [249, 0]
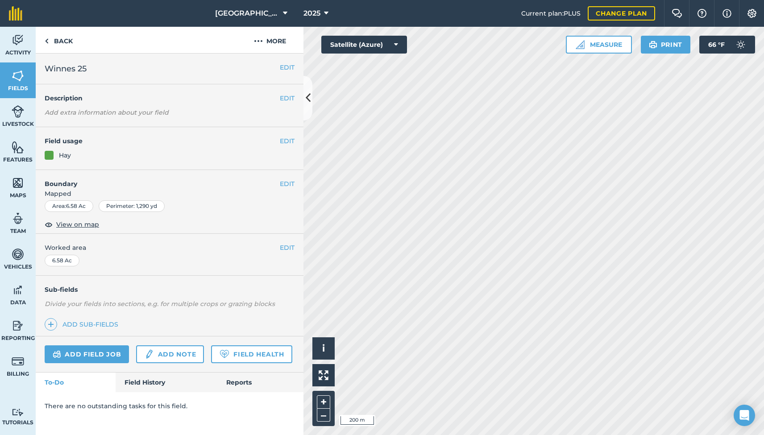
click at [154, 380] on link "Field History" at bounding box center [166, 383] width 101 height 20
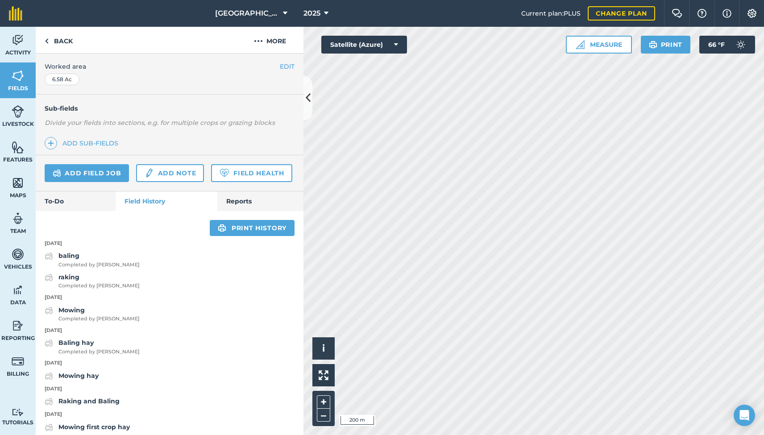
scroll to position [189, 0]
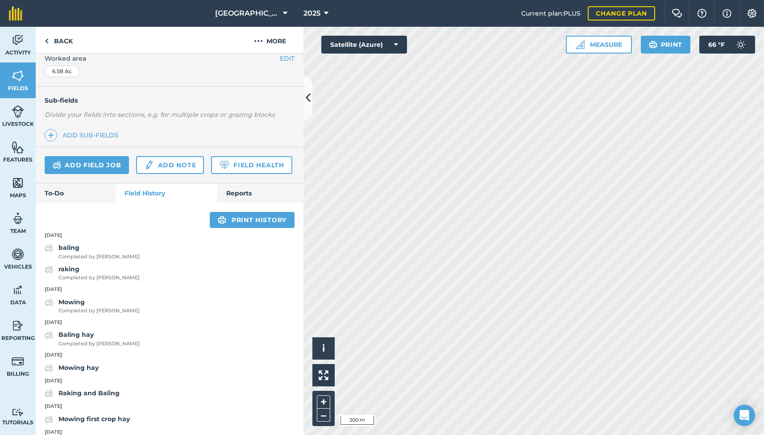
click at [148, 192] on link "Field History" at bounding box center [166, 194] width 101 height 20
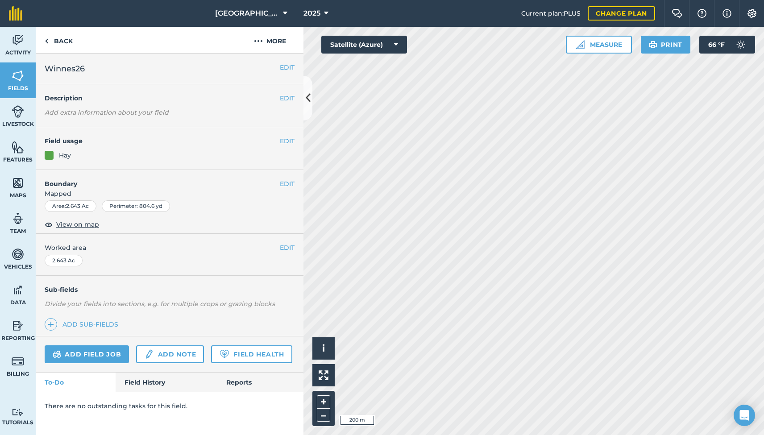
click at [134, 379] on link "Field History" at bounding box center [166, 383] width 101 height 20
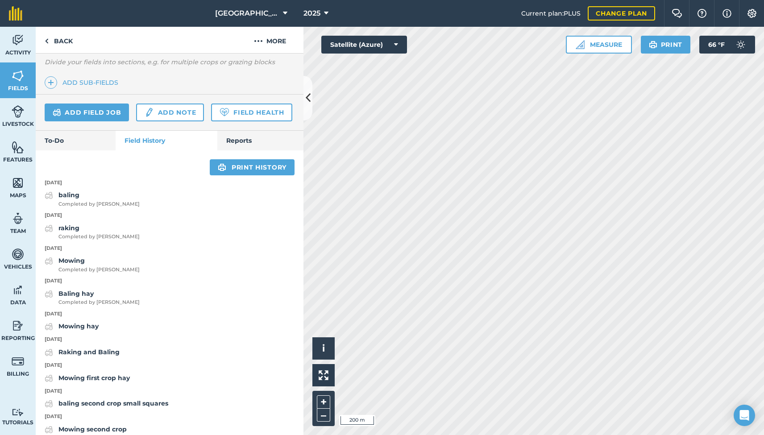
scroll to position [242, 0]
click at [83, 110] on link "Add field job" at bounding box center [87, 112] width 84 height 18
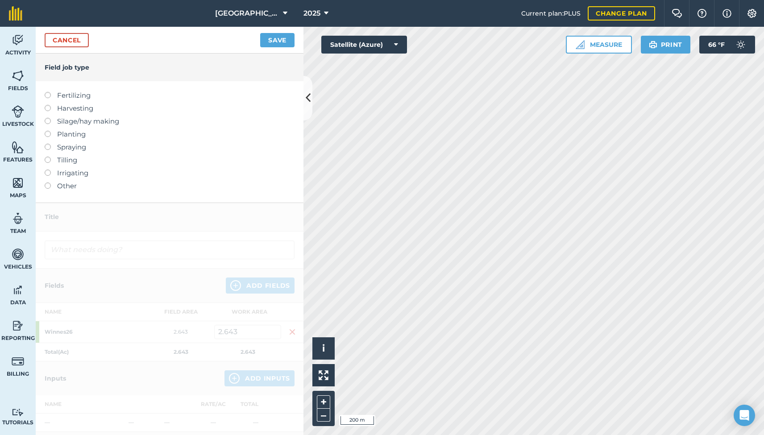
click at [46, 183] on label at bounding box center [51, 183] width 13 height 0
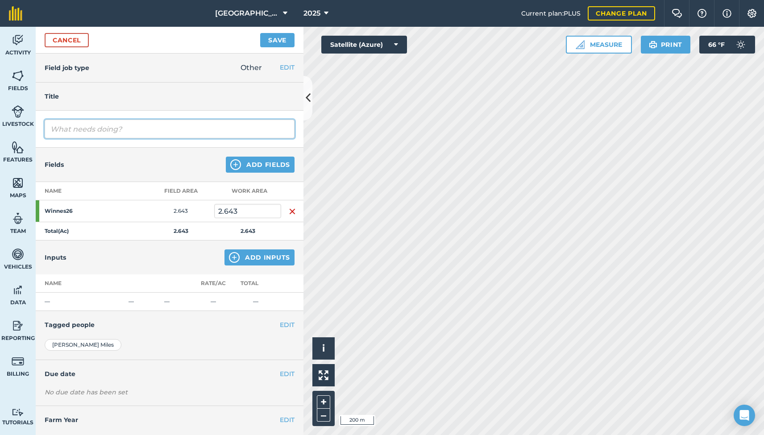
click at [77, 129] on input "text" at bounding box center [170, 129] width 250 height 19
type input "mowing"
click at [275, 39] on button "Save" at bounding box center [277, 40] width 34 height 14
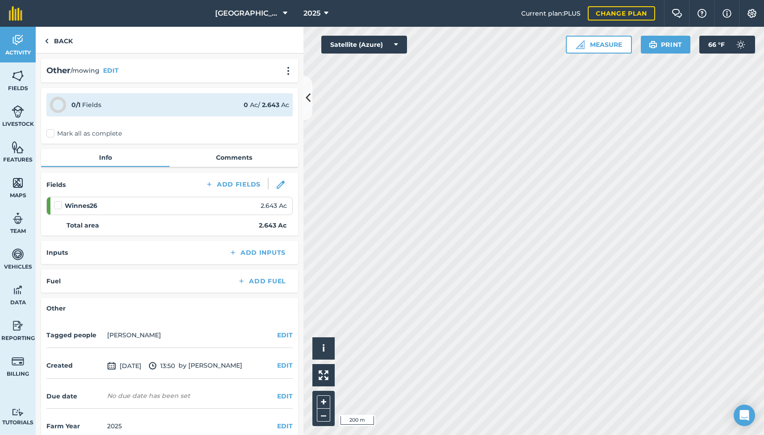
click at [51, 133] on label "Mark all as complete" at bounding box center [83, 133] width 75 height 9
click at [51, 133] on input "Mark all as complete" at bounding box center [49, 132] width 6 height 6
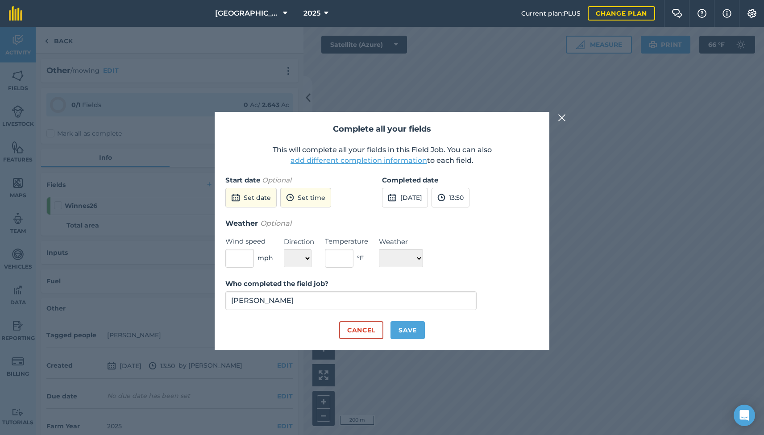
click at [404, 194] on button "25th Aug 2025" at bounding box center [405, 198] width 46 height 20
click at [415, 275] on abbr "12" at bounding box center [414, 275] width 6 height 6
click at [409, 334] on button "Save" at bounding box center [408, 331] width 34 height 18
checkbox input "true"
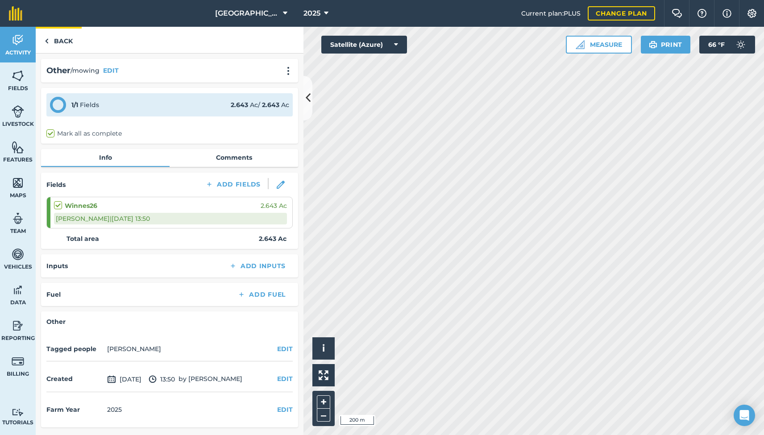
click at [65, 40] on link "Back" at bounding box center [59, 40] width 46 height 26
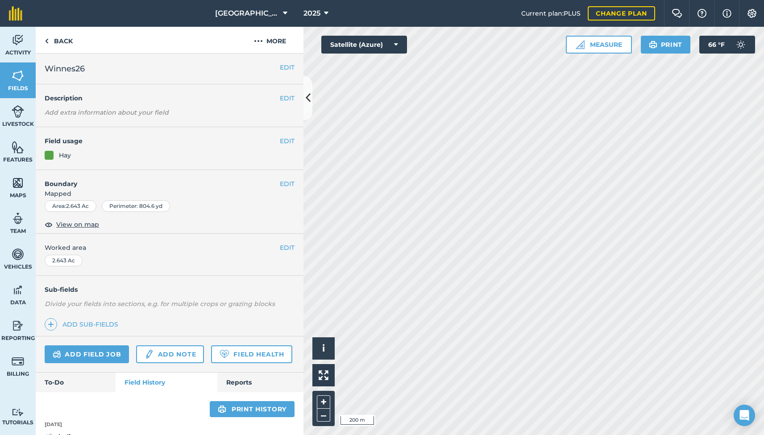
click at [137, 384] on link "Field History" at bounding box center [166, 383] width 101 height 20
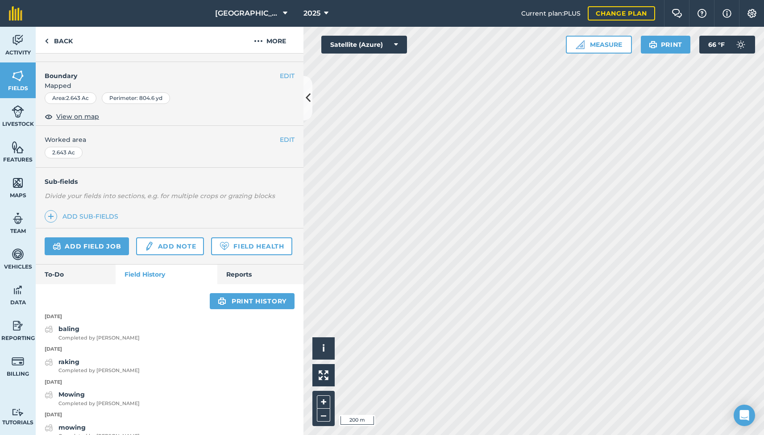
scroll to position [118, 0]
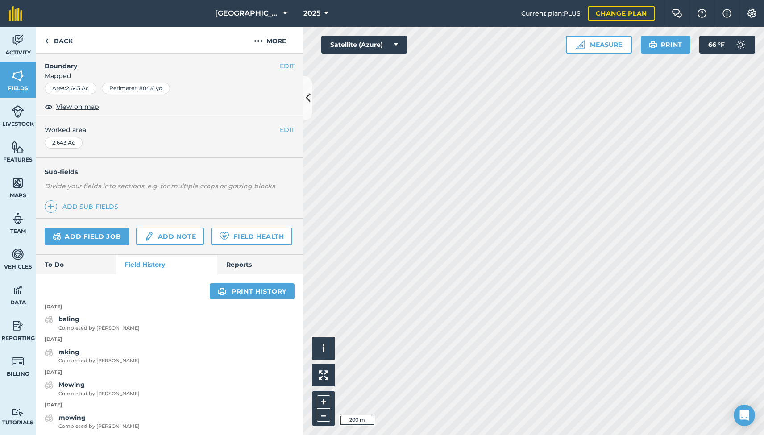
click at [147, 262] on link "Field History" at bounding box center [166, 265] width 101 height 20
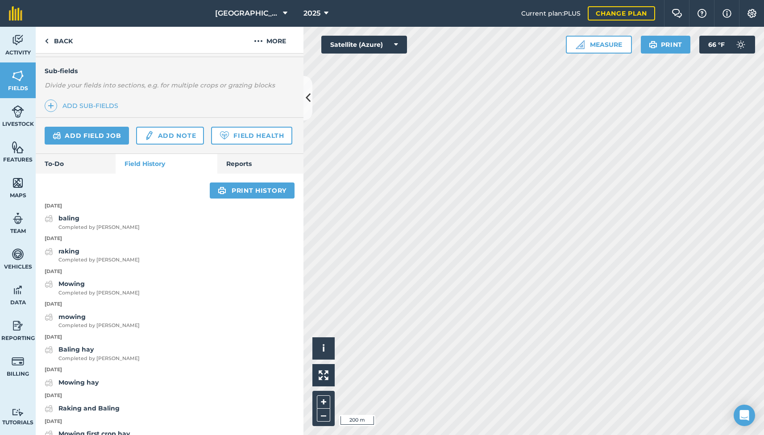
scroll to position [219, 0]
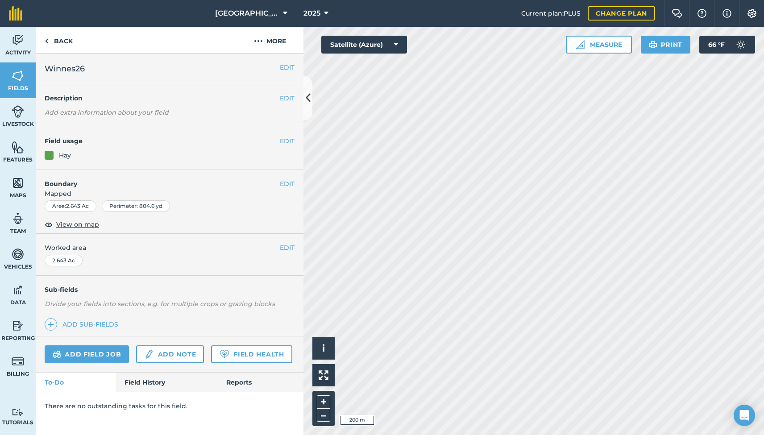
click at [148, 381] on link "Field History" at bounding box center [166, 383] width 101 height 20
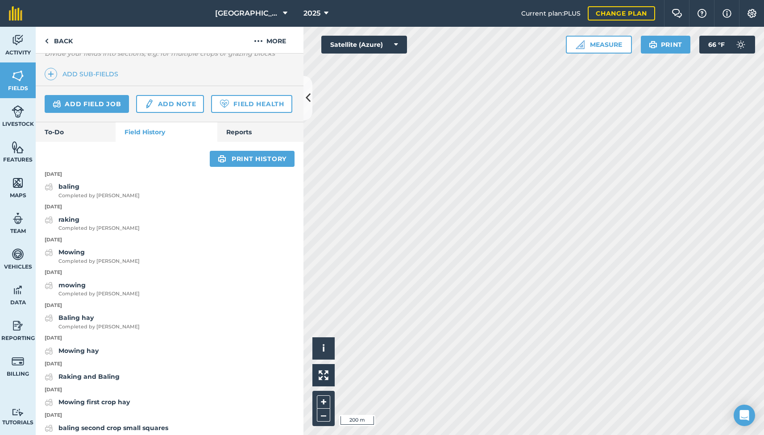
scroll to position [256, 0]
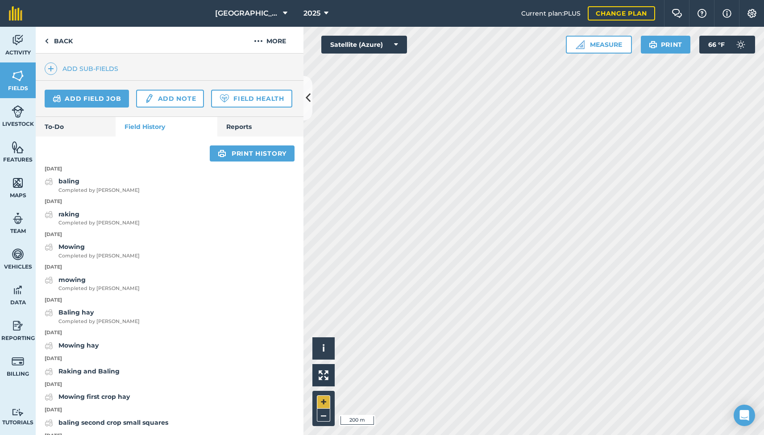
click at [320, 402] on button "+" at bounding box center [323, 402] width 13 height 13
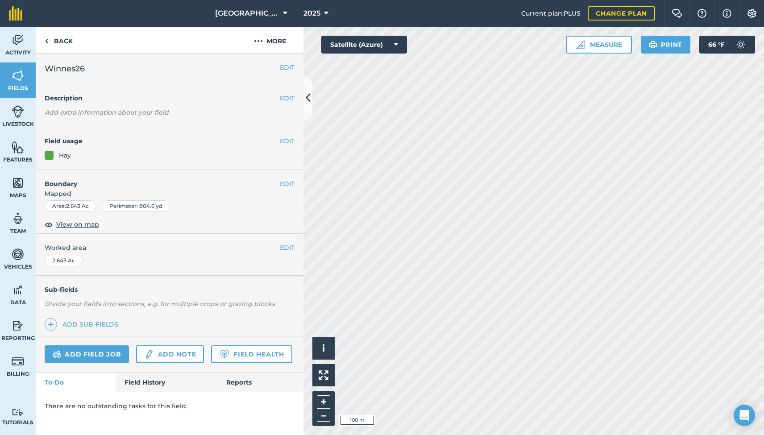
click at [139, 379] on link "Field History" at bounding box center [166, 383] width 101 height 20
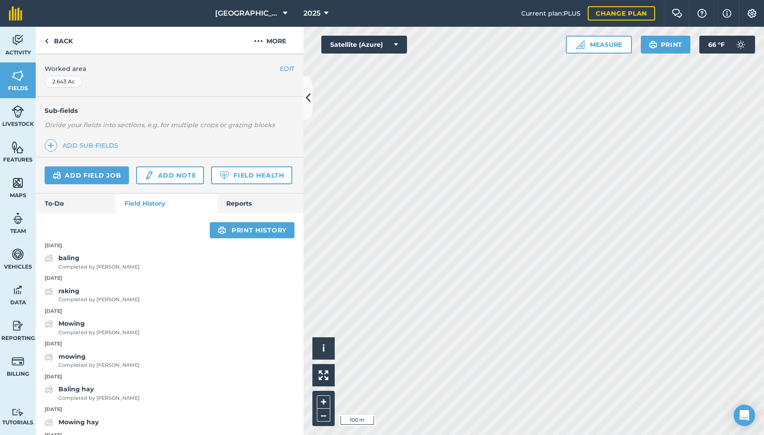
scroll to position [180, 0]
click at [54, 198] on link "To-Do" at bounding box center [76, 203] width 80 height 20
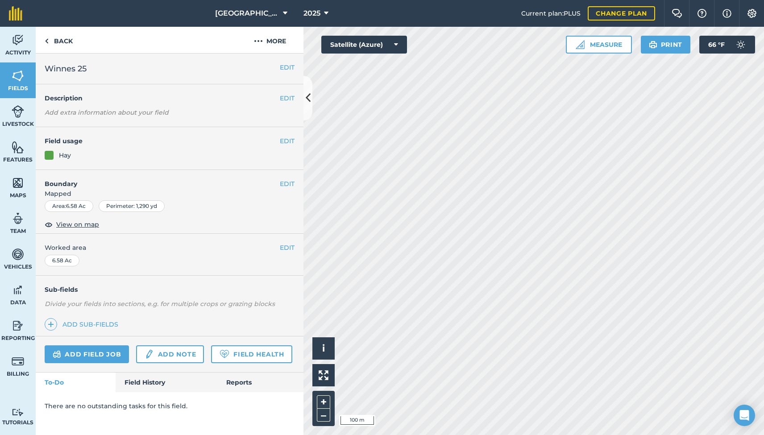
click at [140, 382] on link "Field History" at bounding box center [166, 383] width 101 height 20
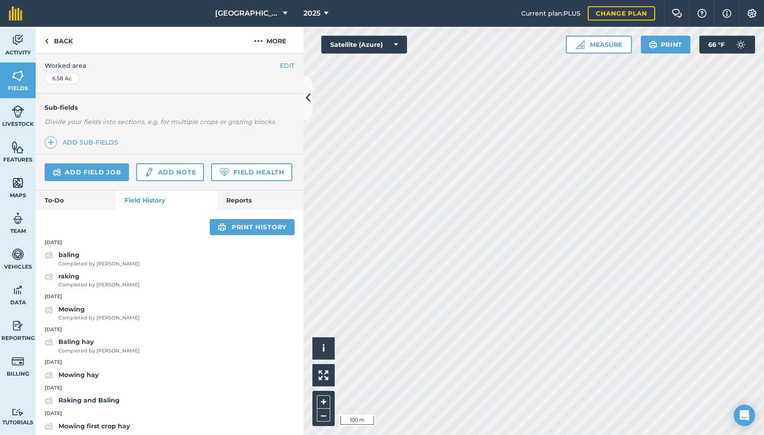
scroll to position [184, 0]
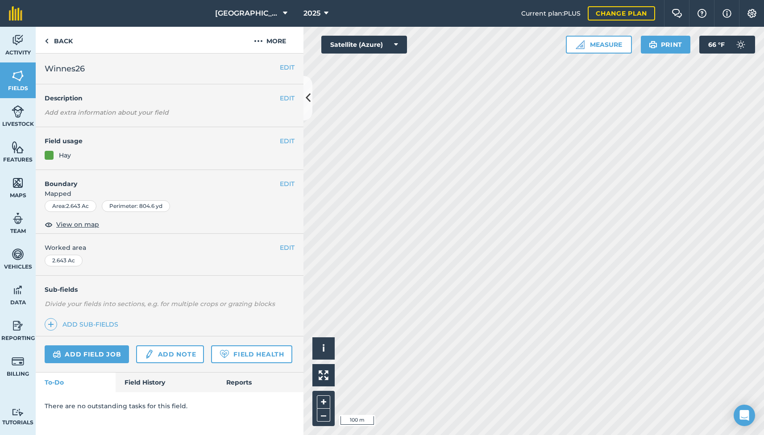
click at [148, 381] on link "Field History" at bounding box center [166, 383] width 101 height 20
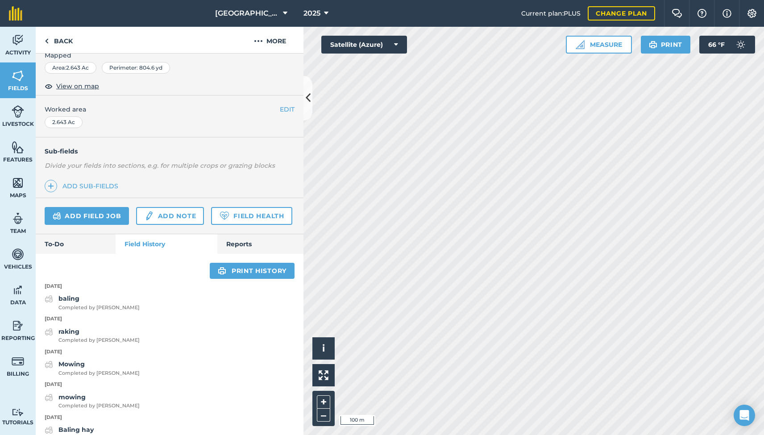
scroll to position [139, 0]
click at [325, 402] on button "+" at bounding box center [323, 402] width 13 height 13
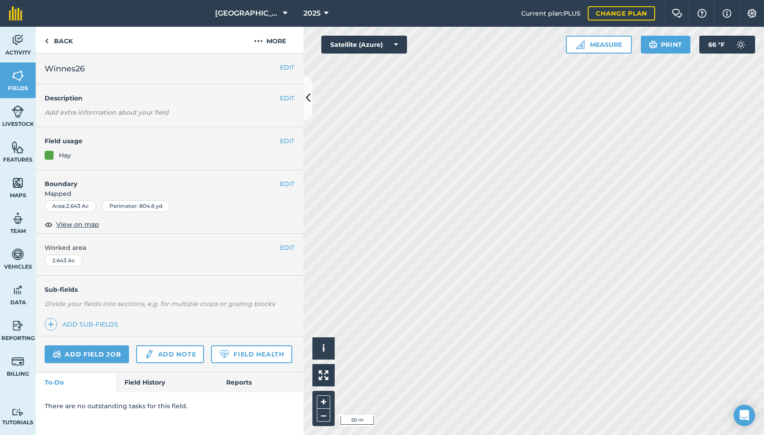
click at [152, 381] on link "Field History" at bounding box center [166, 383] width 101 height 20
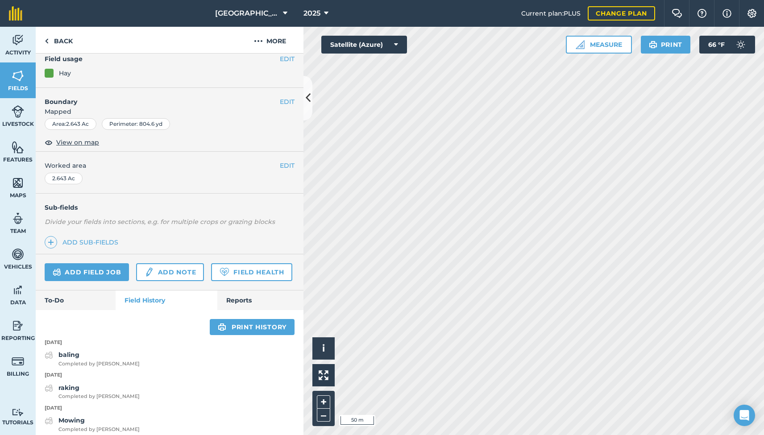
scroll to position [83, 0]
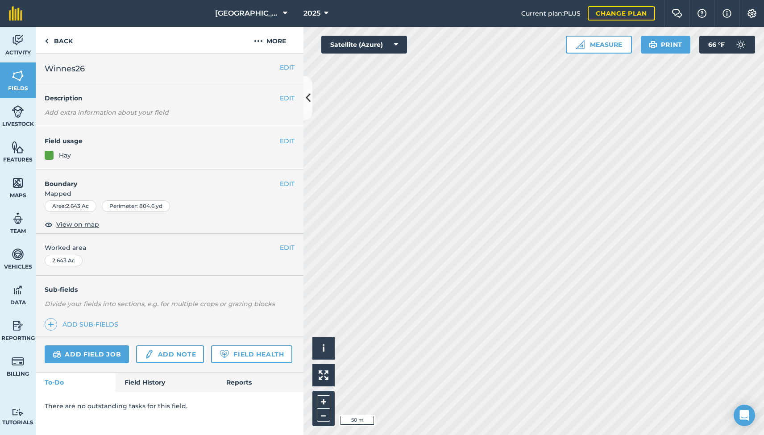
click at [154, 378] on link "Field History" at bounding box center [166, 383] width 101 height 20
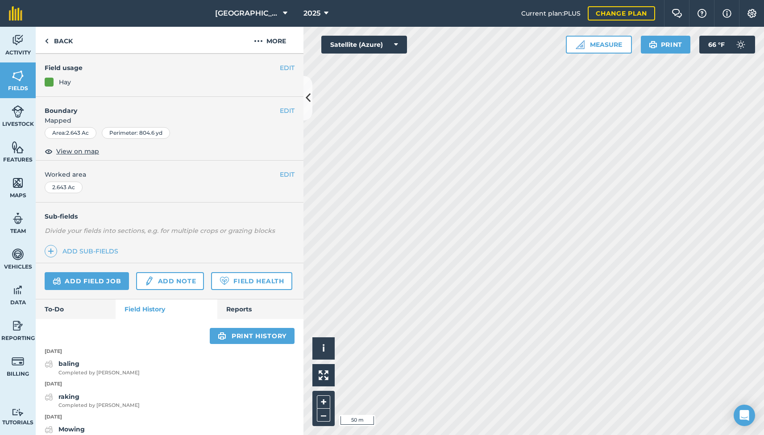
scroll to position [74, 0]
click at [76, 364] on strong "baling" at bounding box center [68, 363] width 21 height 8
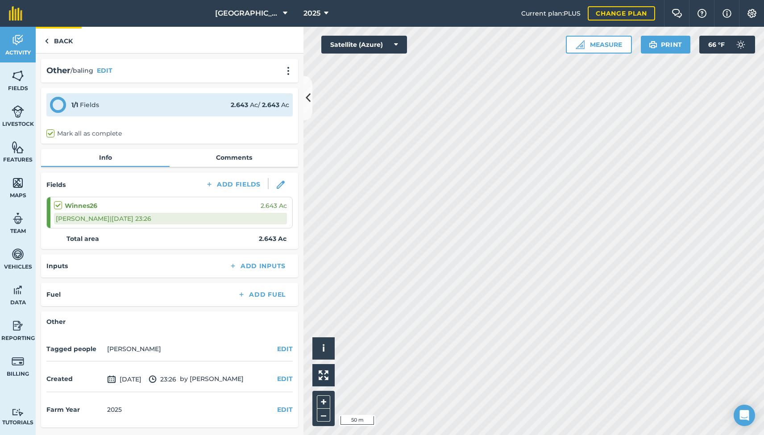
click at [61, 44] on link "Back" at bounding box center [59, 40] width 46 height 26
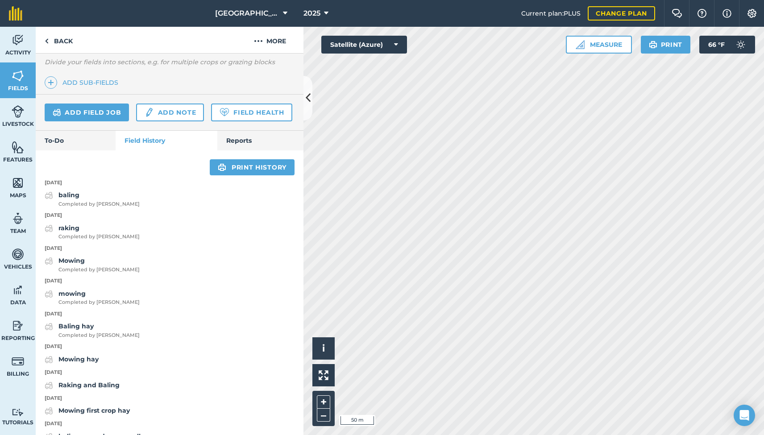
scroll to position [242, 0]
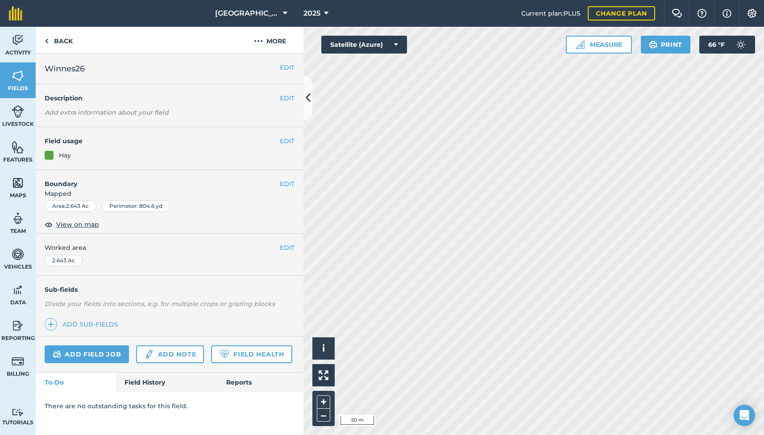
click at [159, 382] on link "Field History" at bounding box center [166, 383] width 101 height 20
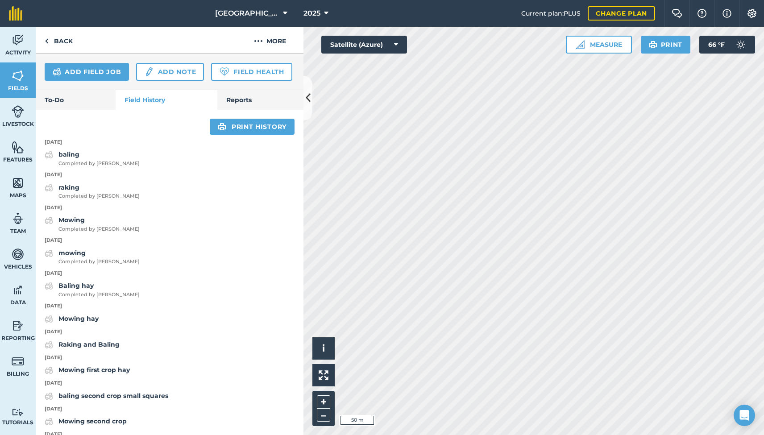
scroll to position [284, 0]
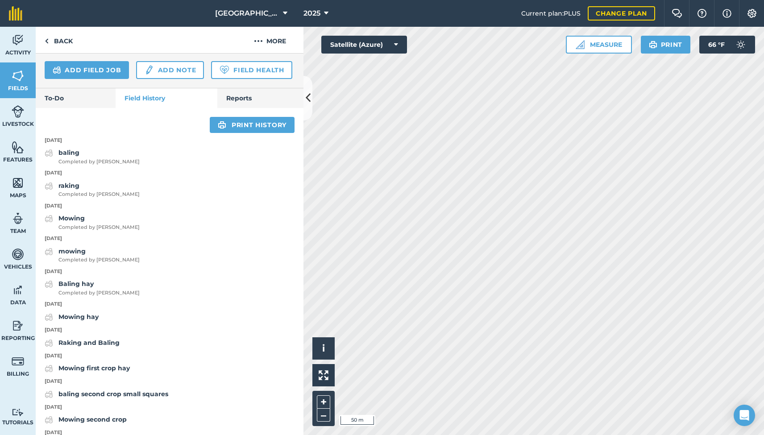
click at [80, 217] on strong "Mowing" at bounding box center [71, 218] width 26 height 8
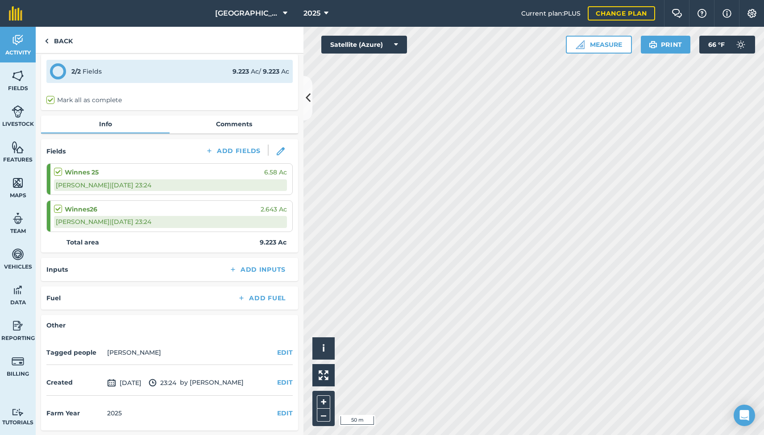
scroll to position [33, 0]
click at [60, 42] on link "Back" at bounding box center [59, 40] width 46 height 26
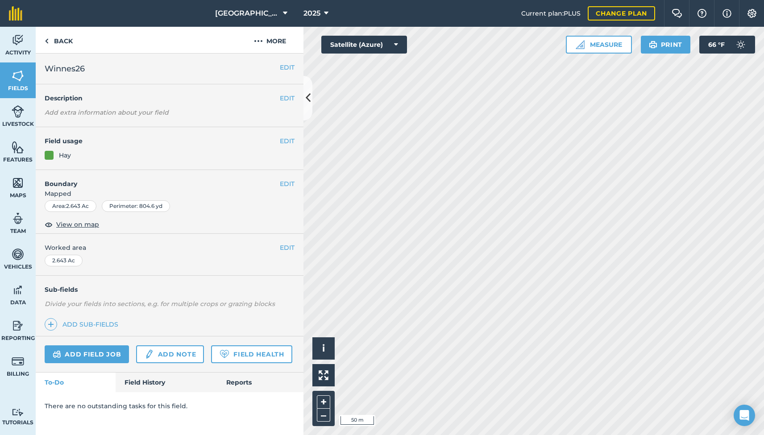
click at [150, 383] on link "Field History" at bounding box center [166, 383] width 101 height 20
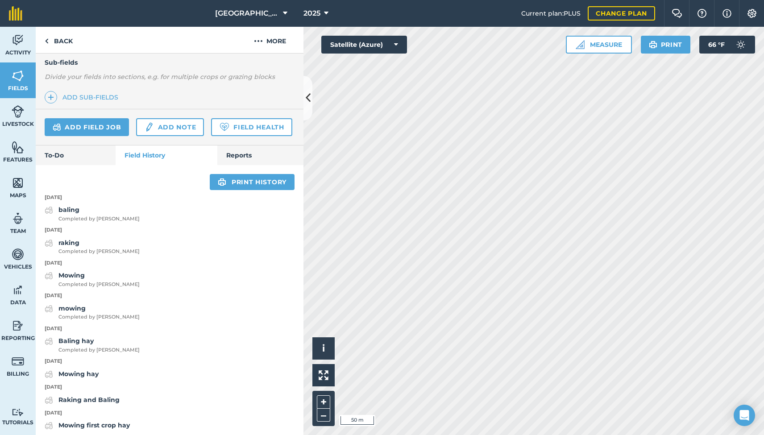
scroll to position [226, 0]
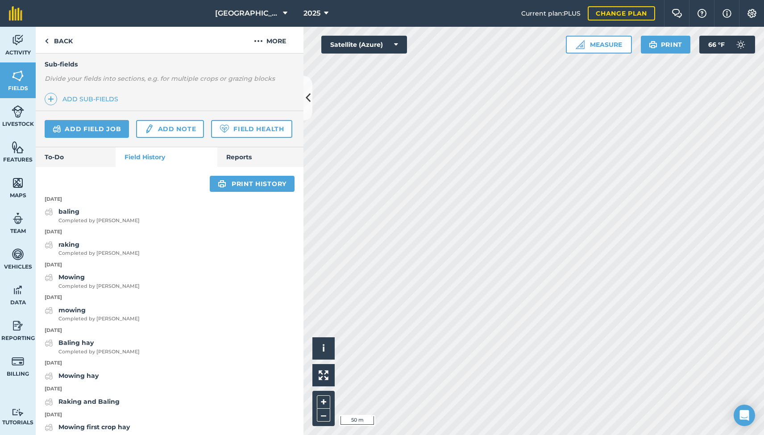
click at [75, 309] on strong "mowing" at bounding box center [71, 310] width 27 height 8
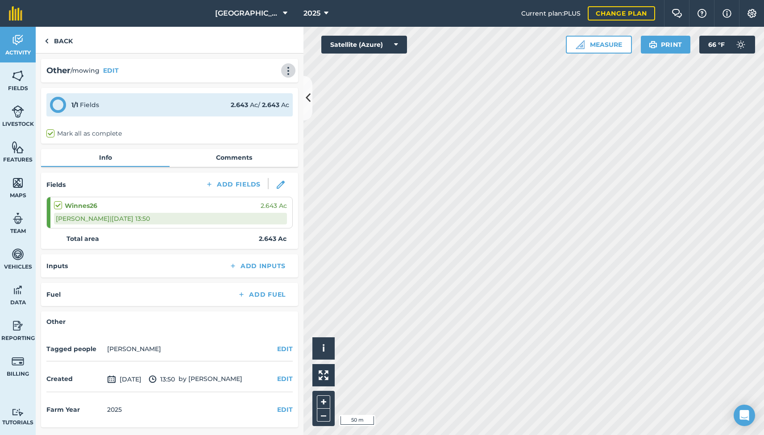
click at [291, 70] on img at bounding box center [288, 71] width 11 height 9
click at [260, 109] on link "Delete" at bounding box center [269, 112] width 57 height 18
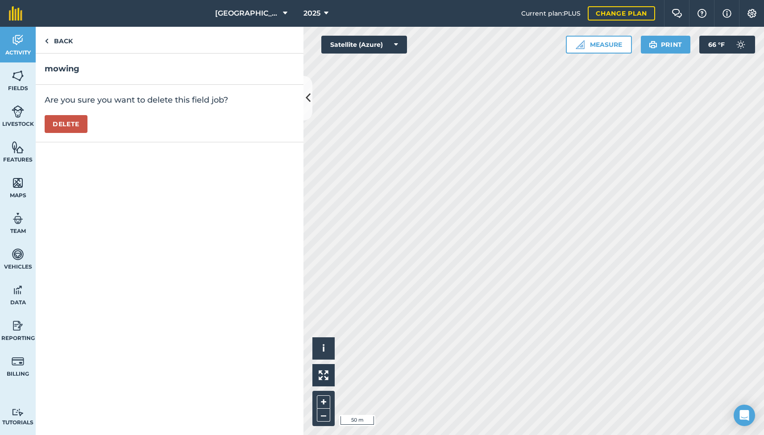
click at [78, 124] on button "Delete" at bounding box center [66, 124] width 43 height 18
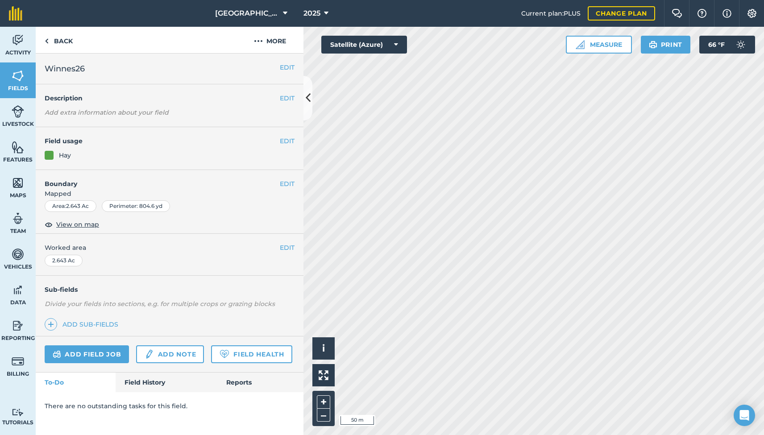
click at [145, 382] on link "Field History" at bounding box center [166, 383] width 101 height 20
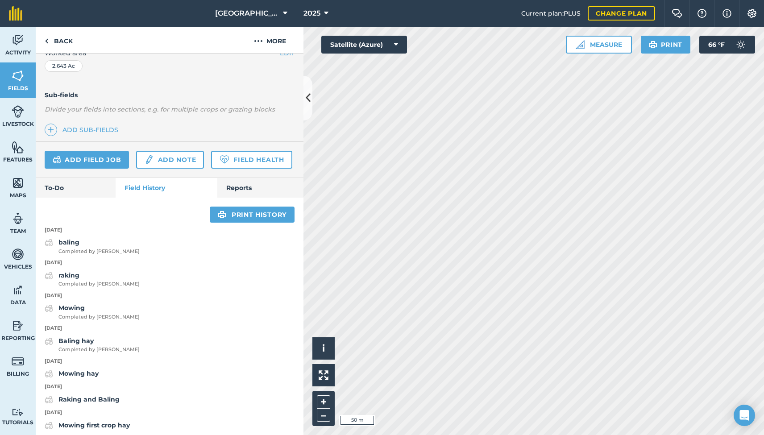
scroll to position [204, 0]
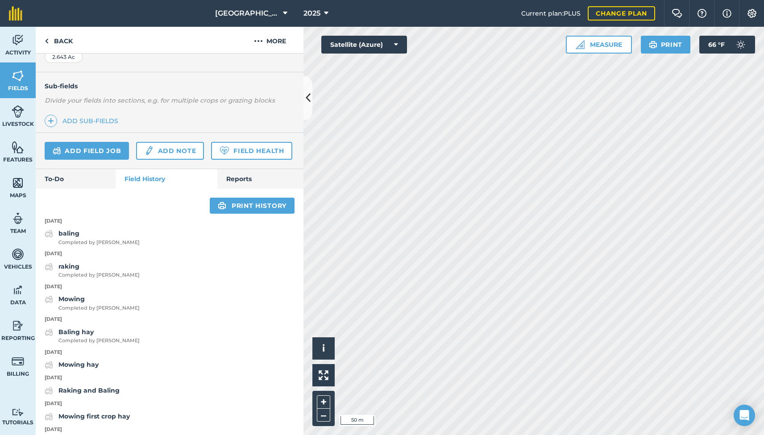
click at [77, 265] on strong "raking" at bounding box center [68, 267] width 21 height 8
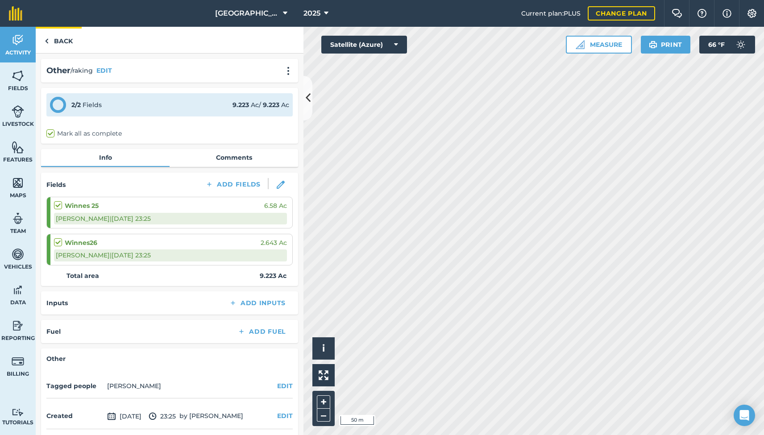
click at [58, 40] on link "Back" at bounding box center [59, 40] width 46 height 26
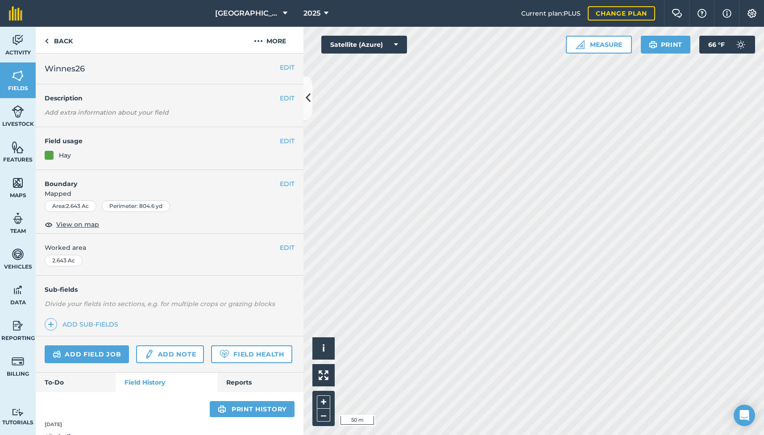
click at [144, 384] on link "Field History" at bounding box center [166, 383] width 101 height 20
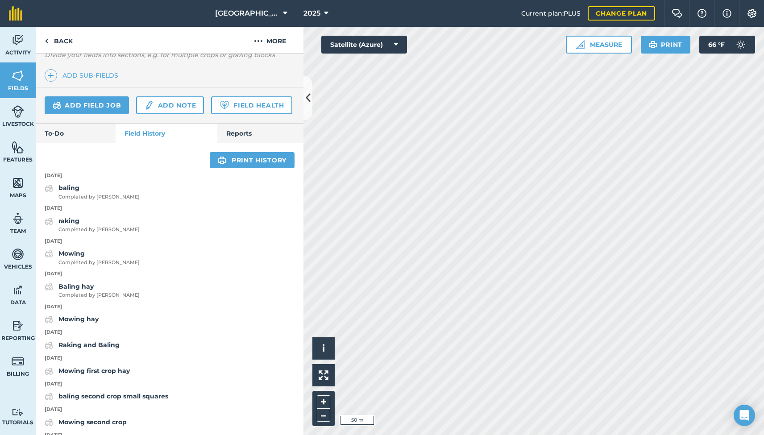
scroll to position [259, 0]
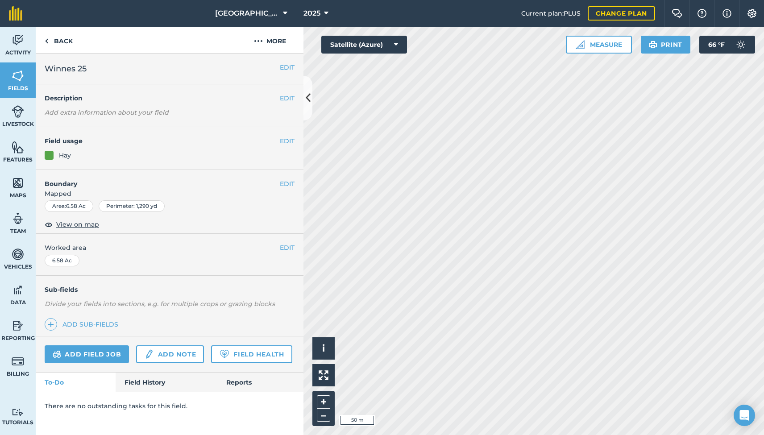
click at [138, 384] on link "Field History" at bounding box center [166, 383] width 101 height 20
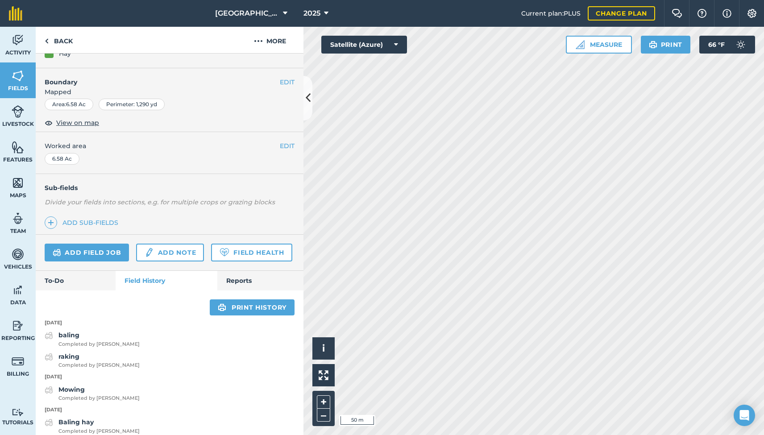
scroll to position [106, 0]
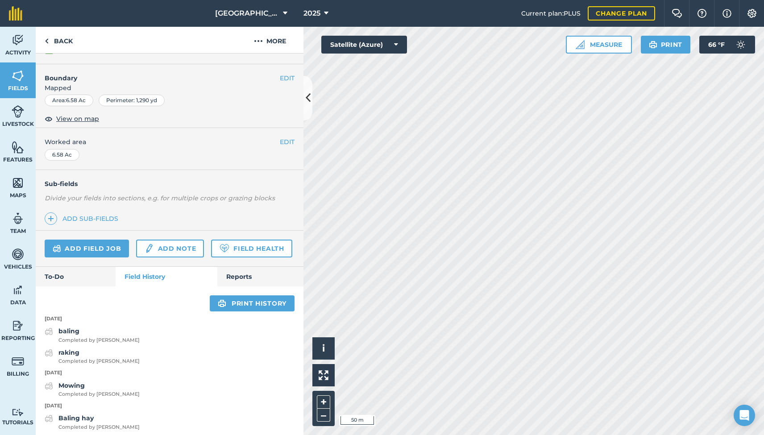
click at [80, 333] on div "baling Completed by Andrew M" at bounding box center [98, 335] width 81 height 18
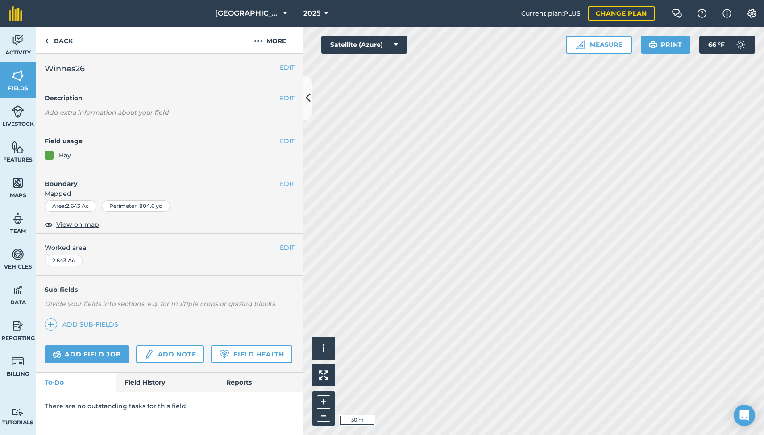
click at [142, 382] on link "Field History" at bounding box center [166, 383] width 101 height 20
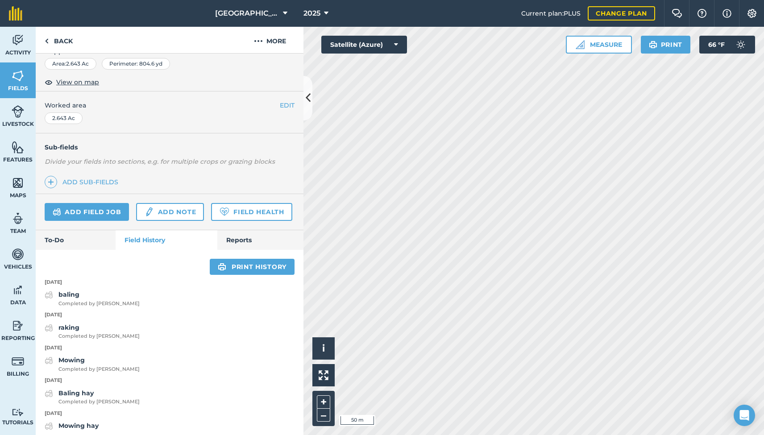
scroll to position [143, 0]
click at [79, 293] on strong "baling" at bounding box center [68, 294] width 21 height 8
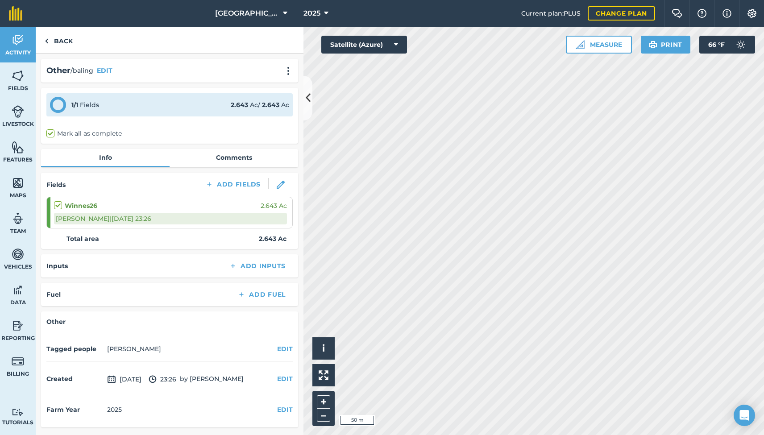
click at [282, 184] on img at bounding box center [281, 185] width 8 height 8
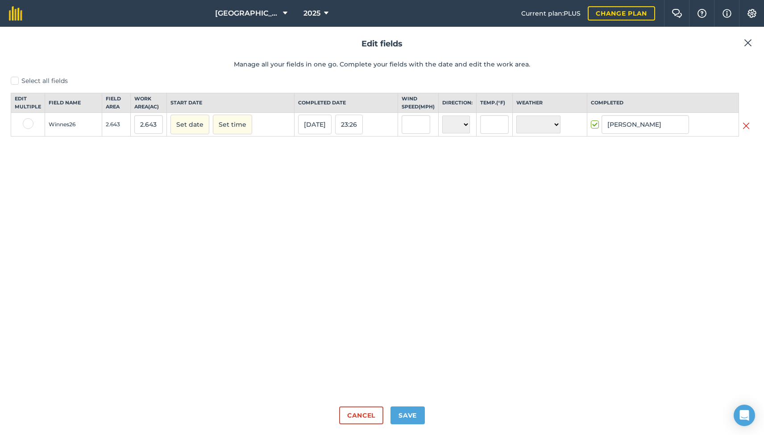
click at [299, 129] on button "21/08/25" at bounding box center [314, 125] width 33 height 20
click at [432, 213] on abbr "24" at bounding box center [434, 210] width 5 height 5
click at [408, 418] on button "Save" at bounding box center [408, 416] width 34 height 18
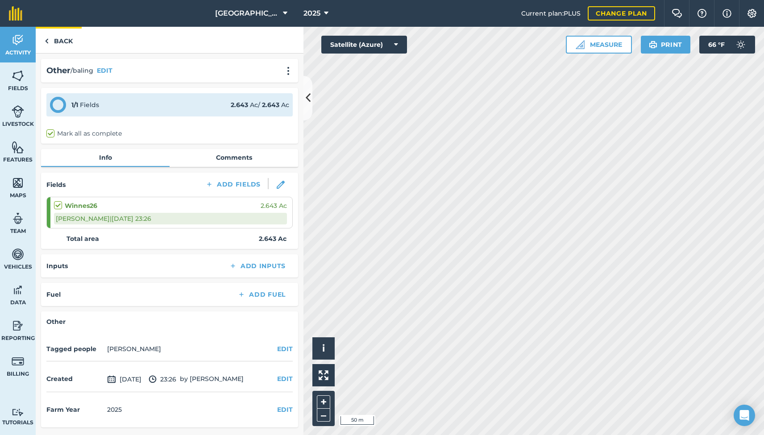
click at [58, 44] on link "Back" at bounding box center [59, 40] width 46 height 26
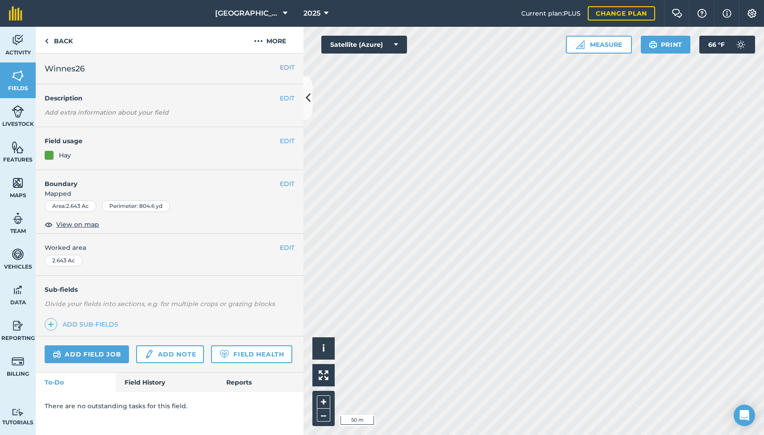
click at [137, 379] on link "Field History" at bounding box center [166, 383] width 101 height 20
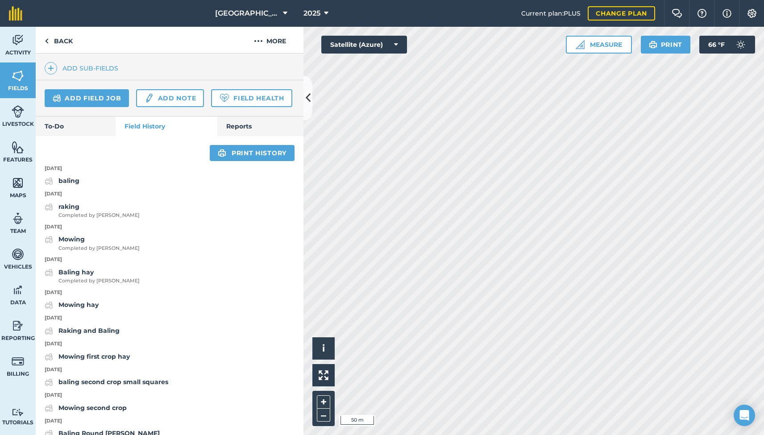
scroll to position [277, 0]
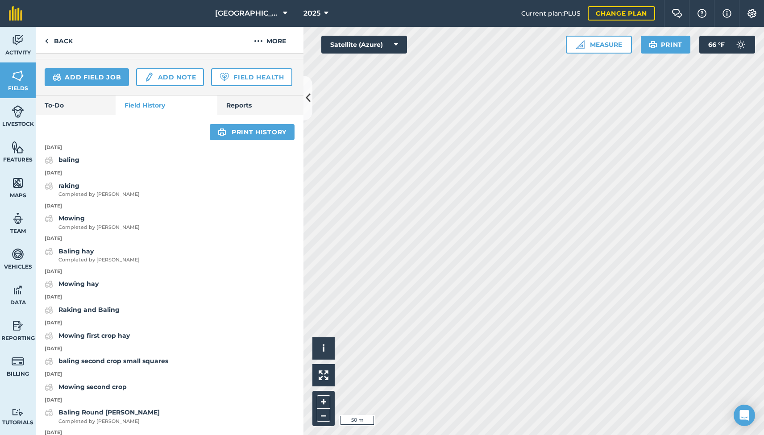
click at [104, 77] on link "Add field job" at bounding box center [87, 77] width 84 height 18
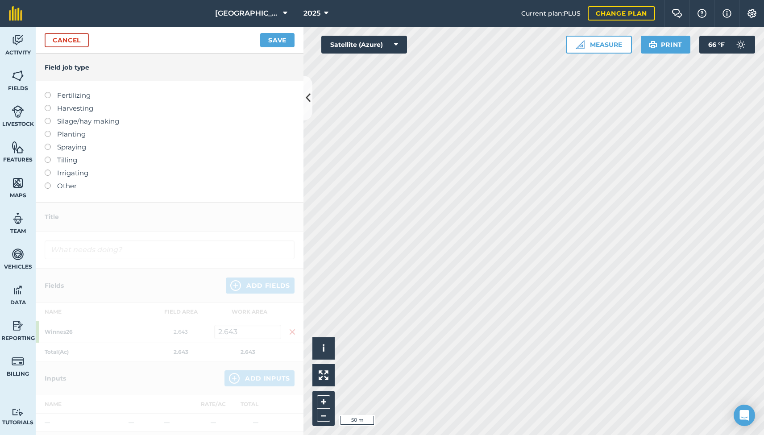
click at [50, 183] on label at bounding box center [51, 183] width 13 height 0
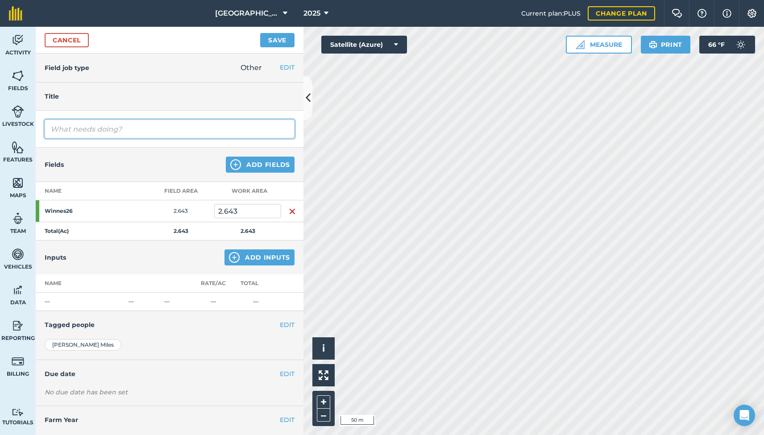
click at [90, 126] on input "text" at bounding box center [170, 129] width 250 height 19
type input "raking"
click at [272, 43] on button "Save" at bounding box center [277, 40] width 34 height 14
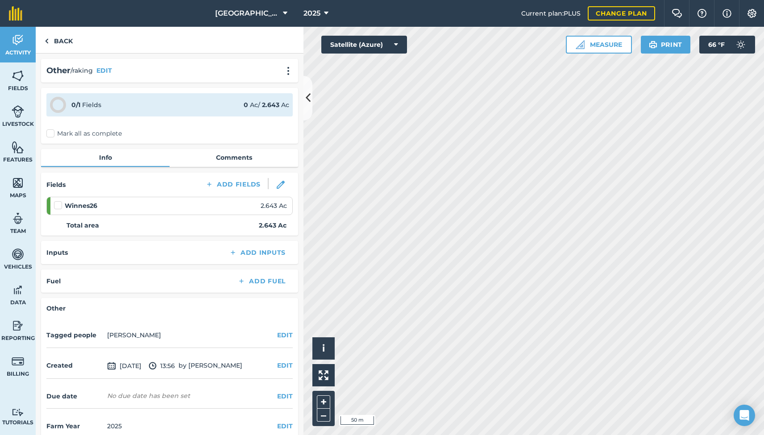
click at [48, 134] on label "Mark all as complete" at bounding box center [83, 133] width 75 height 9
click at [48, 134] on input "Mark all as complete" at bounding box center [49, 132] width 6 height 6
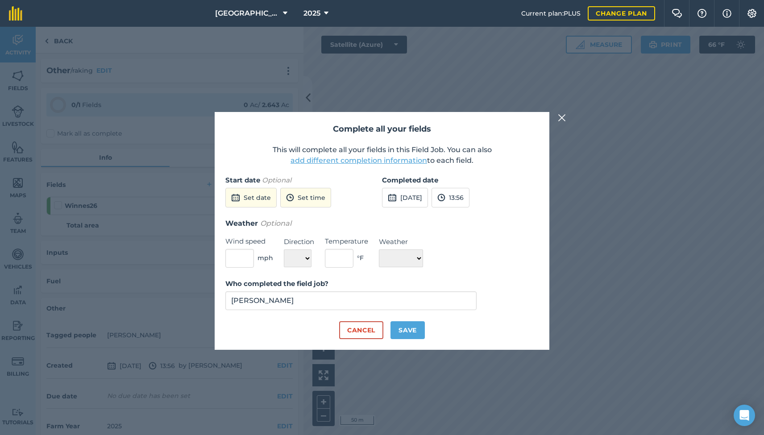
click at [424, 196] on button "25th Aug 2025" at bounding box center [405, 198] width 46 height 20
click at [516, 286] on abbr "24" at bounding box center [519, 289] width 6 height 6
click at [409, 330] on button "Save" at bounding box center [408, 331] width 34 height 18
checkbox input "true"
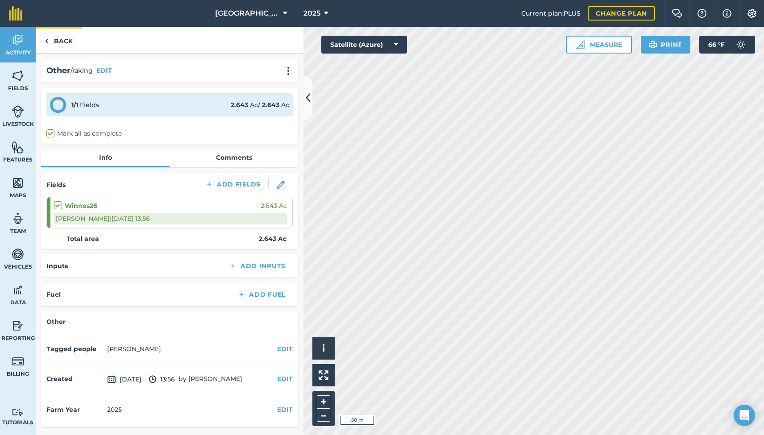
click at [58, 44] on link "Back" at bounding box center [59, 40] width 46 height 26
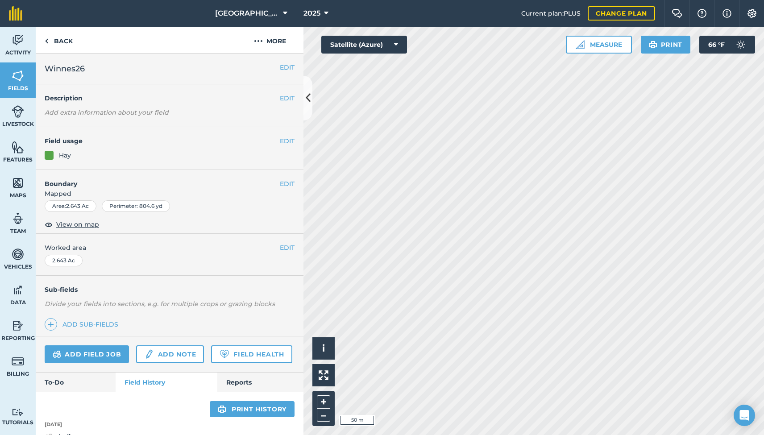
click at [138, 378] on link "Field History" at bounding box center [166, 383] width 101 height 20
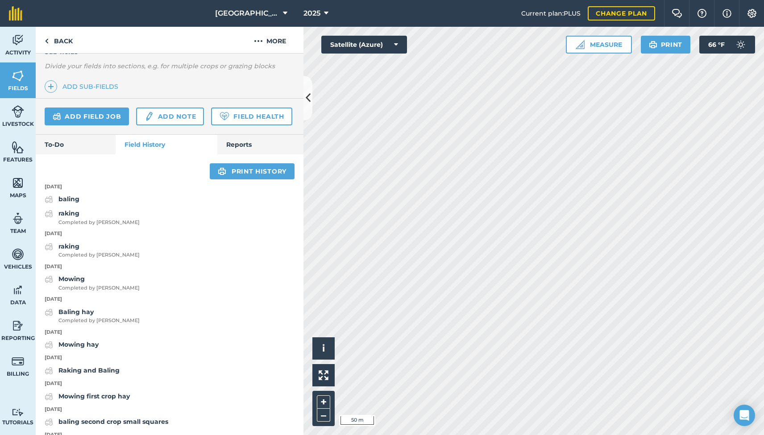
scroll to position [264, 0]
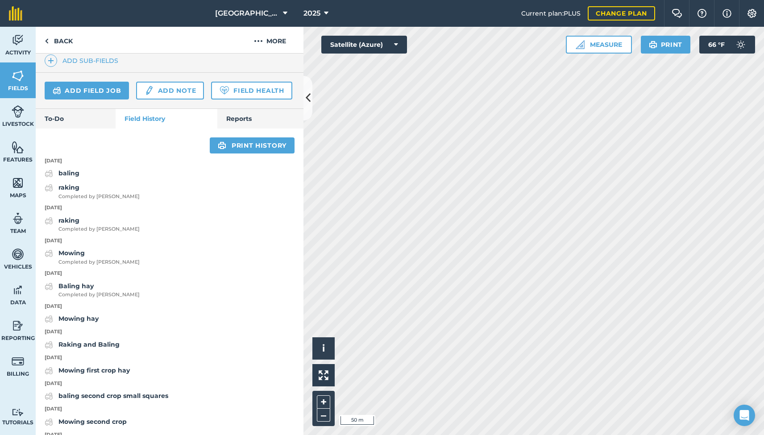
click at [74, 170] on strong "baling" at bounding box center [68, 173] width 21 height 8
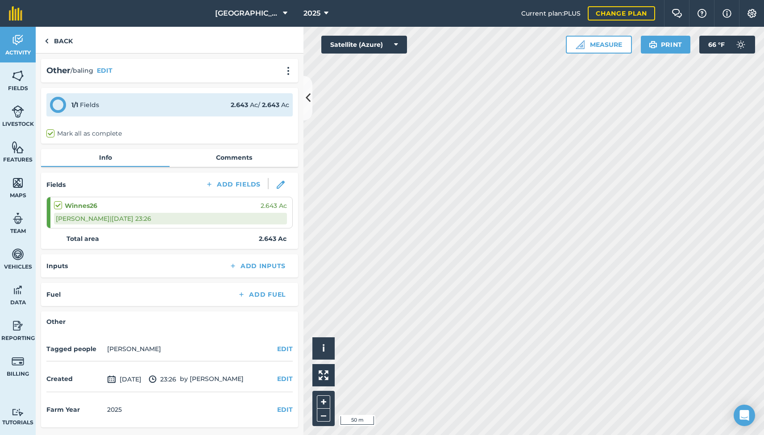
click at [110, 72] on button "EDIT" at bounding box center [105, 71] width 16 height 10
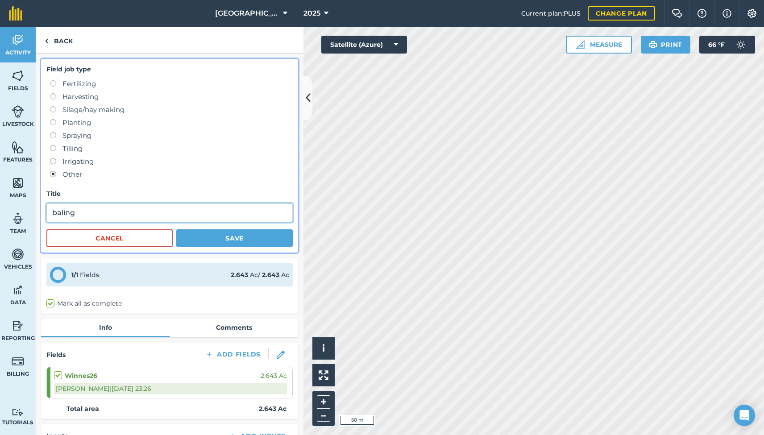
click at [100, 214] on input "baling" at bounding box center [169, 213] width 246 height 19
type input "baling - junk brown hay"
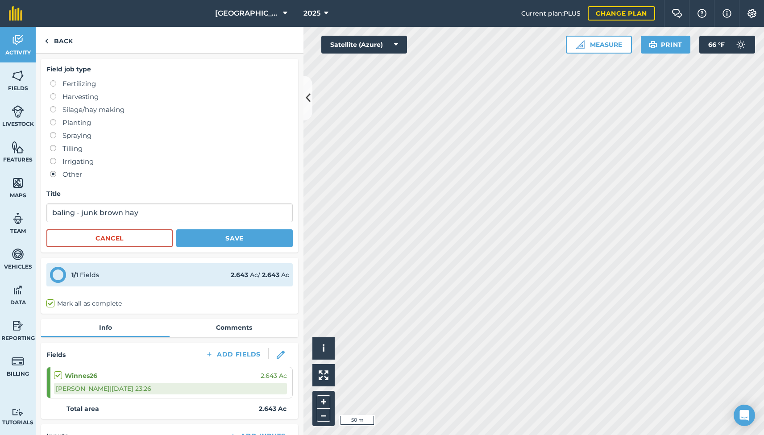
click at [243, 240] on button "Save" at bounding box center [234, 239] width 117 height 18
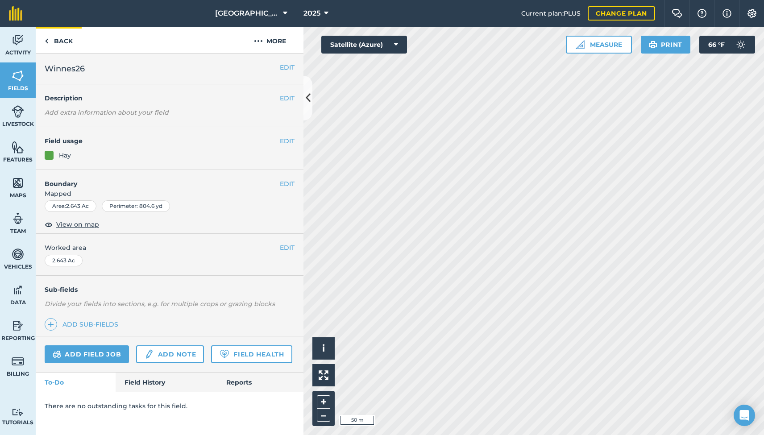
click at [61, 42] on link "Back" at bounding box center [59, 40] width 46 height 26
click at [144, 380] on link "Field History" at bounding box center [166, 383] width 101 height 20
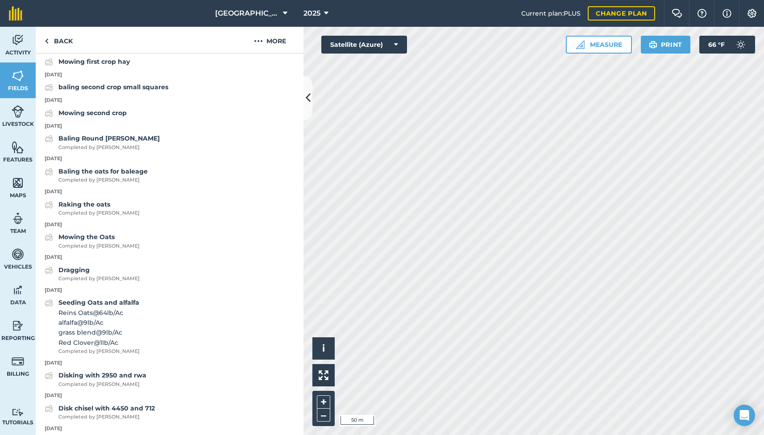
scroll to position [573, 0]
click at [125, 83] on strong "baling second crop small squares" at bounding box center [113, 87] width 110 height 8
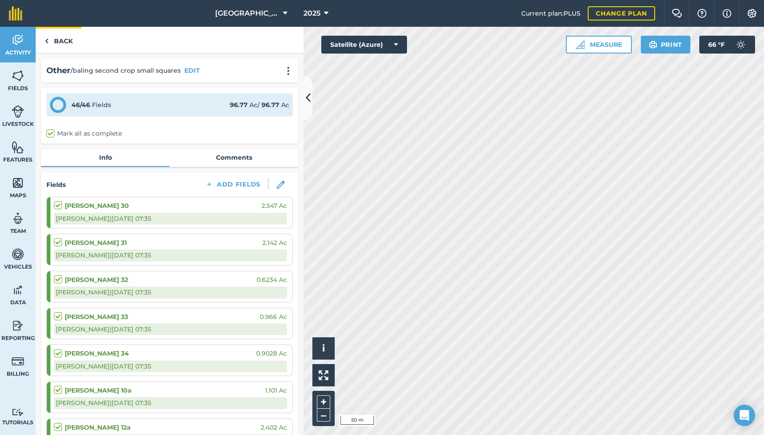
click at [57, 38] on link "Back" at bounding box center [59, 40] width 46 height 26
